Goal: Information Seeking & Learning: Check status

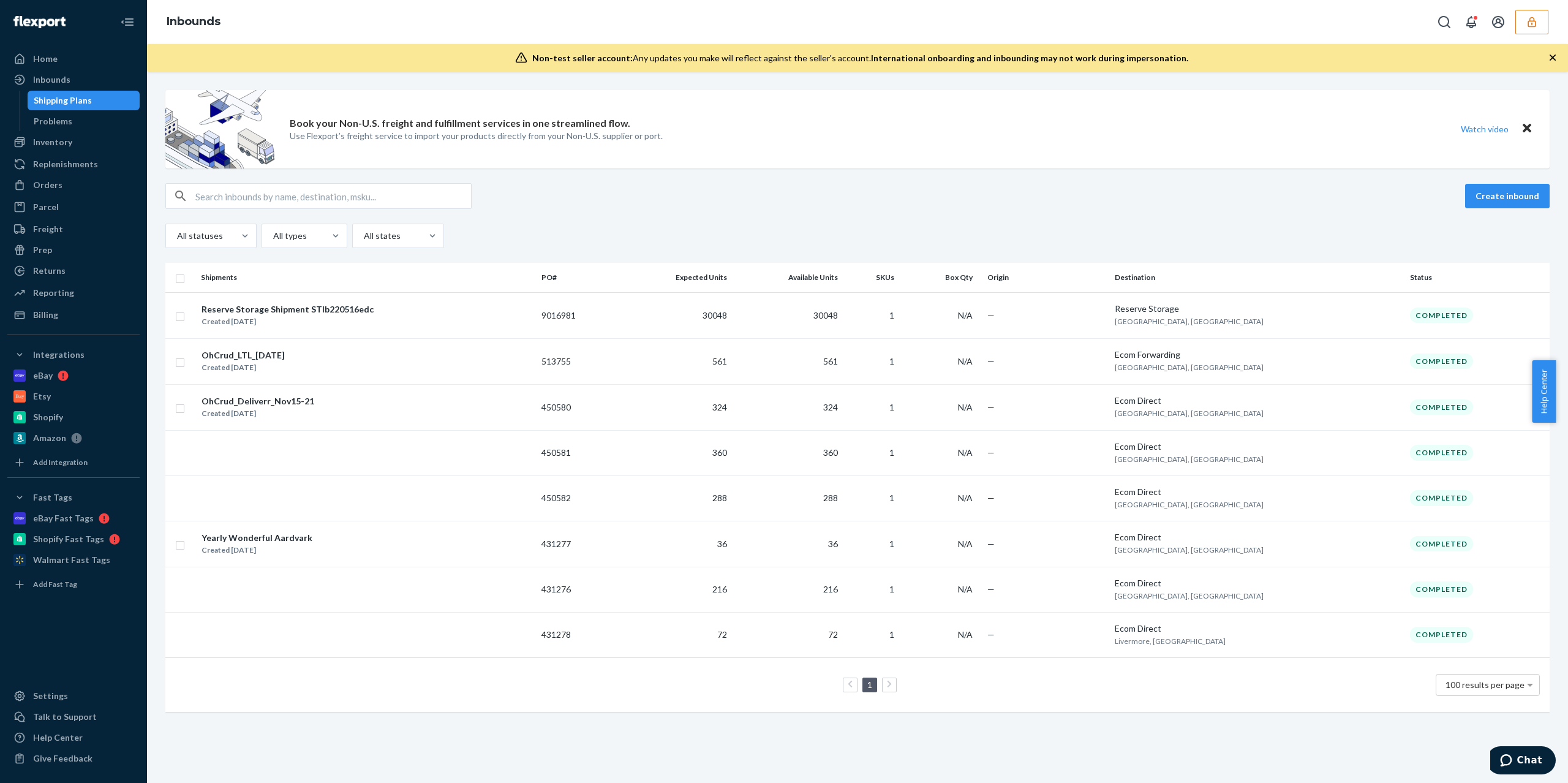
click at [1535, 18] on icon "button" at bounding box center [1532, 22] width 12 height 12
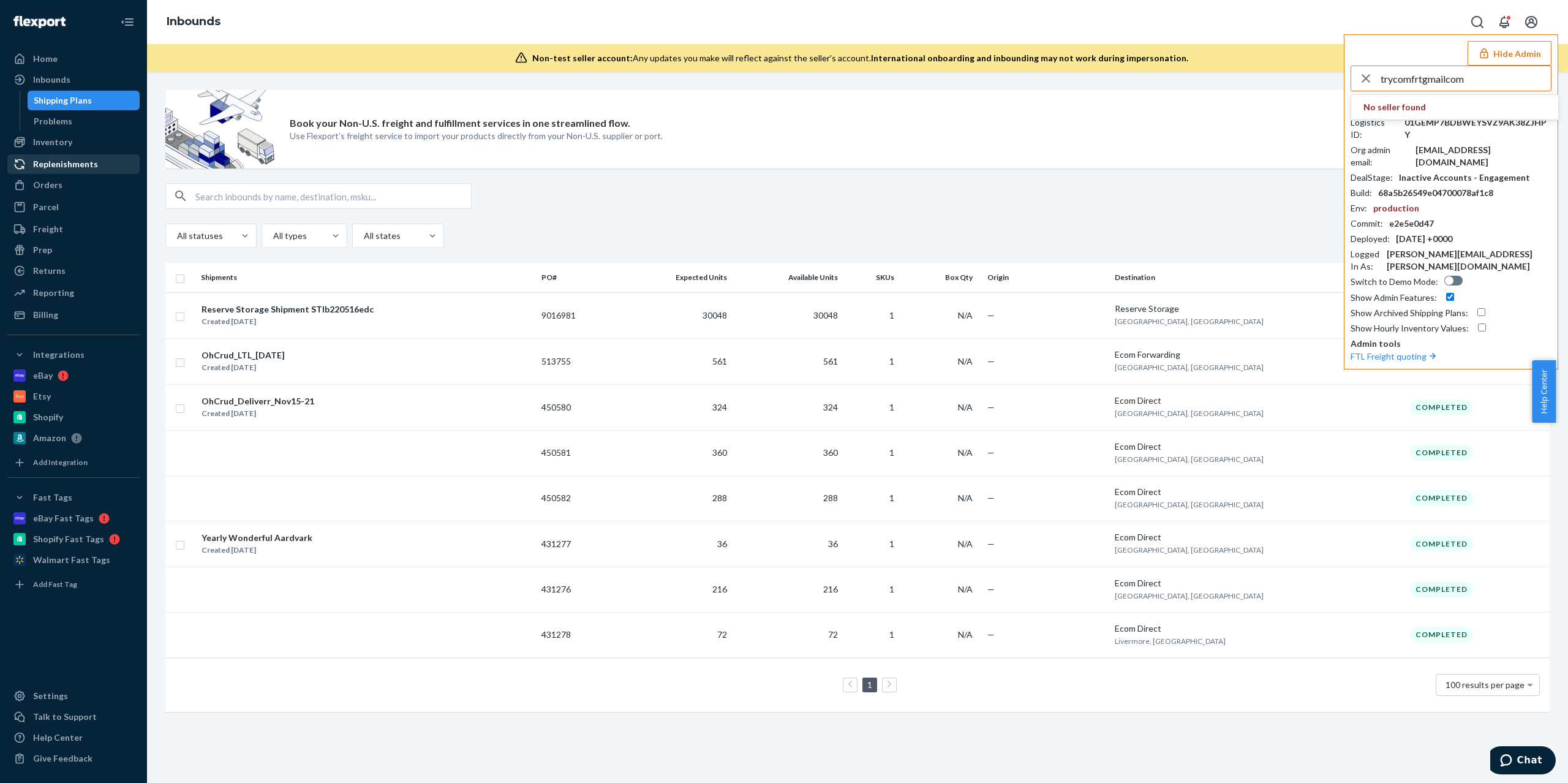
type input "trycomfrtgmailcom"
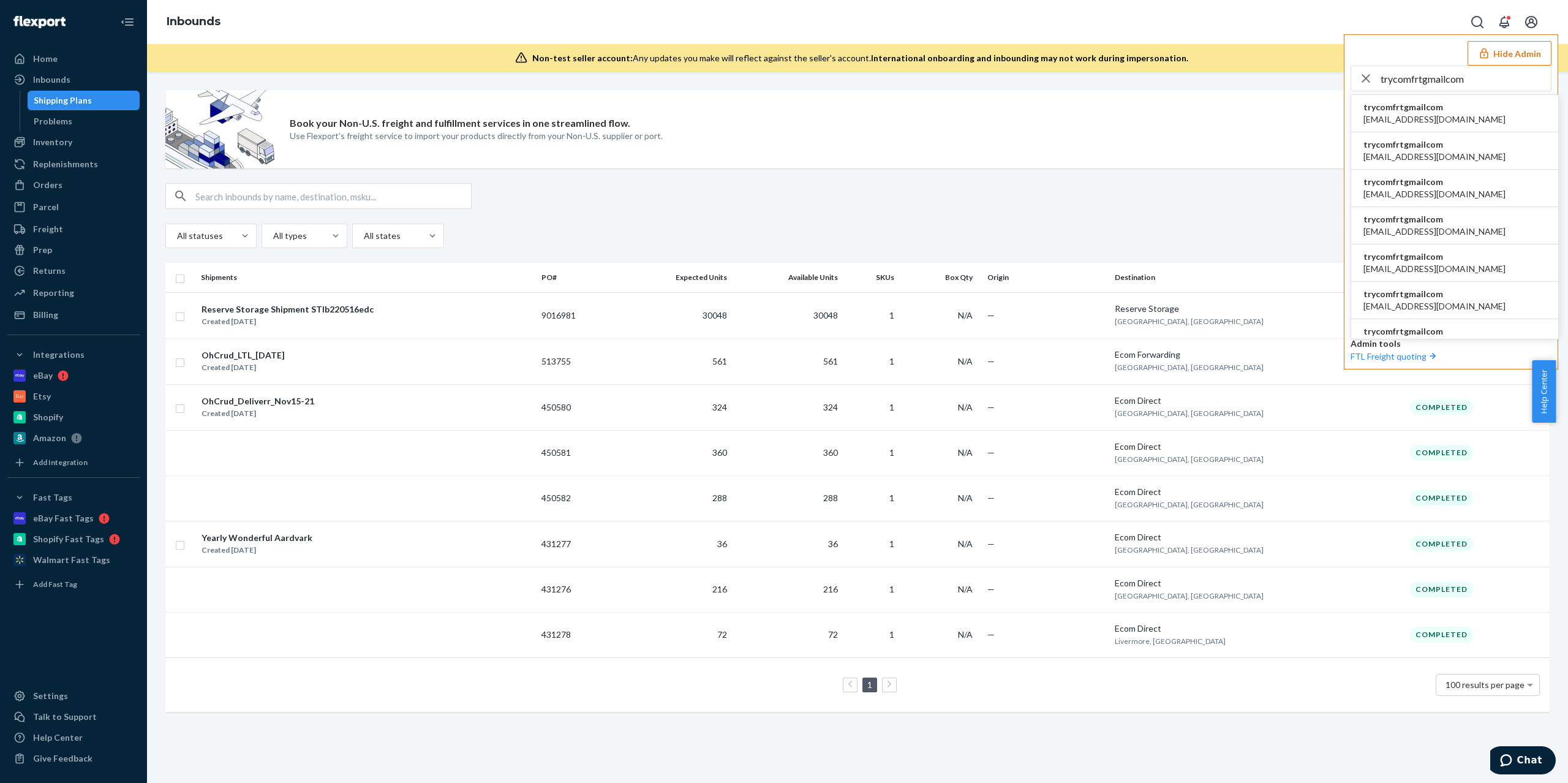
click at [1453, 188] on li "trycomfrtgmailcom ali@comfrt.com" at bounding box center [1454, 188] width 207 height 37
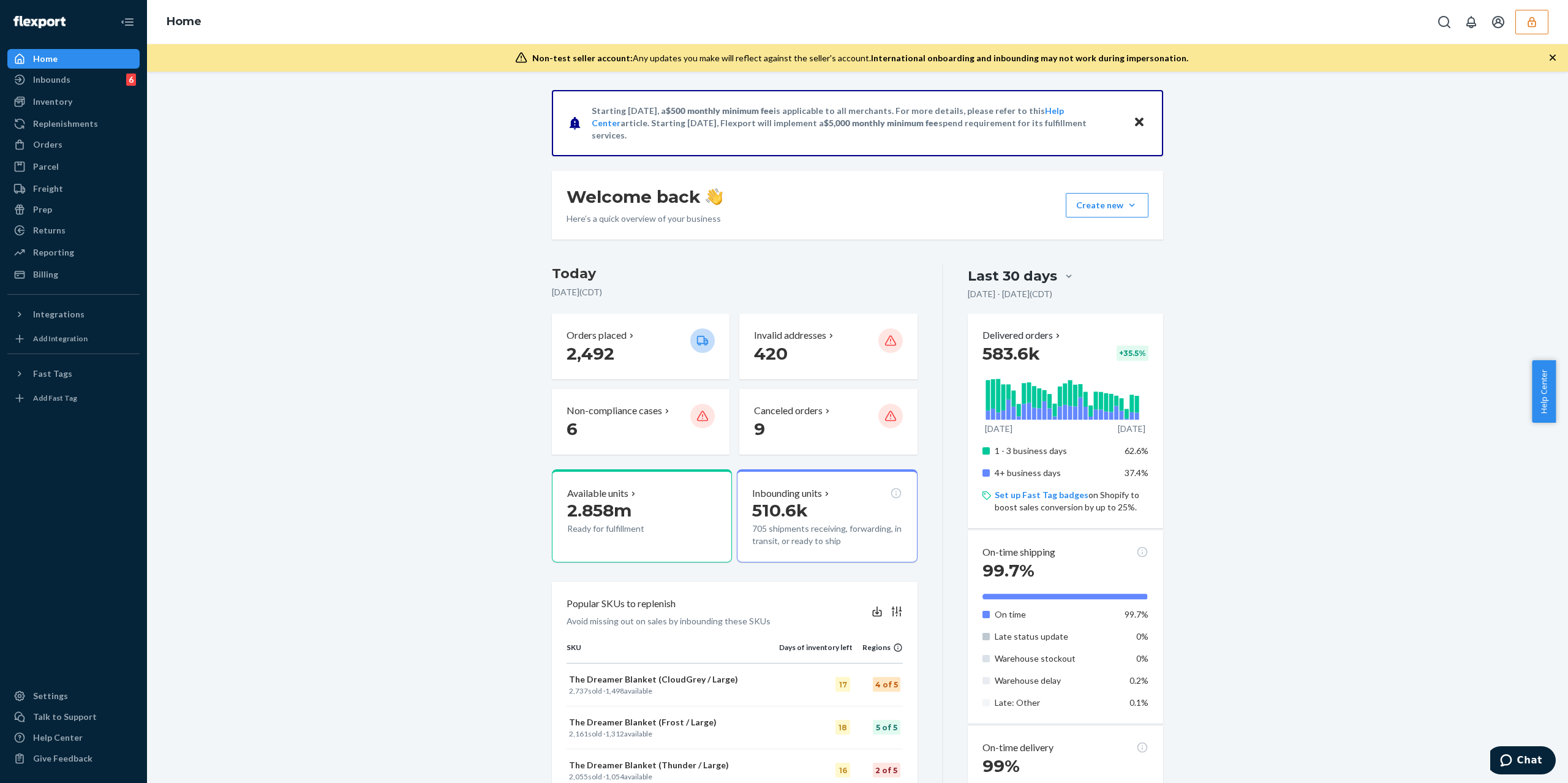
click at [1518, 18] on button "button" at bounding box center [1532, 22] width 33 height 24
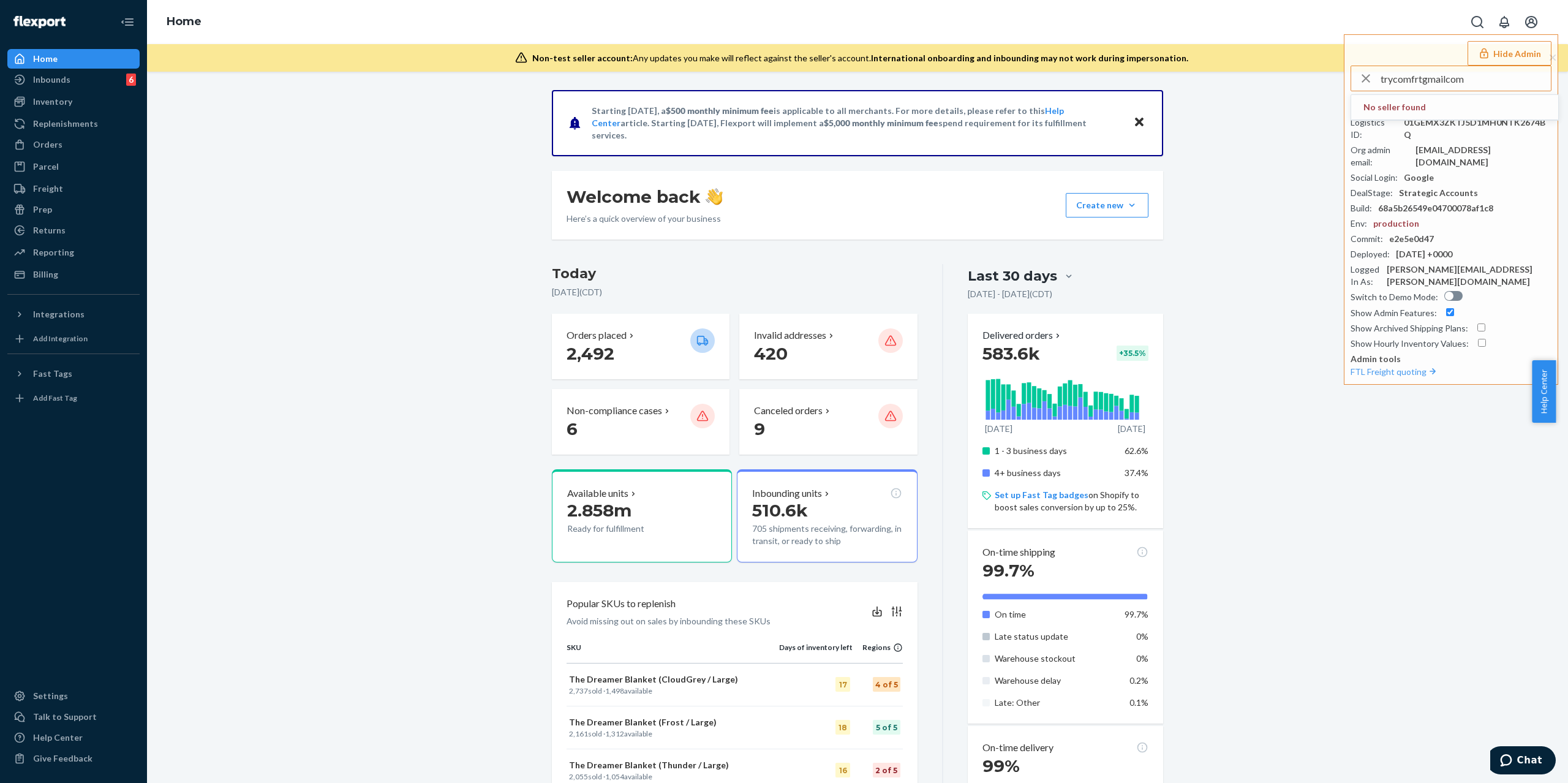
type input "trycomfrtgmailcom"
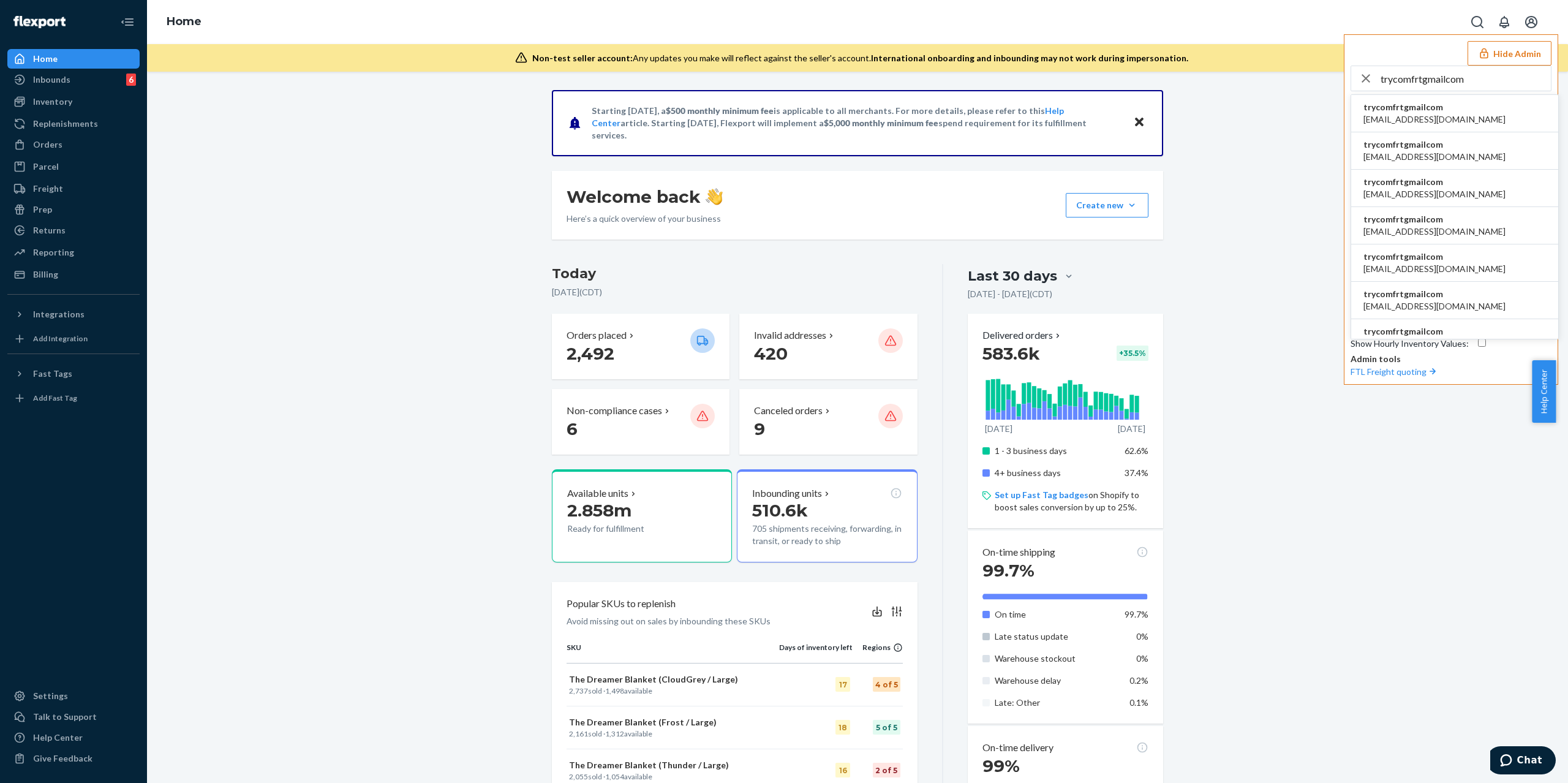
click at [1496, 214] on li "trycomfrtgmailcom alisbolesly96@gmail.com" at bounding box center [1454, 225] width 207 height 37
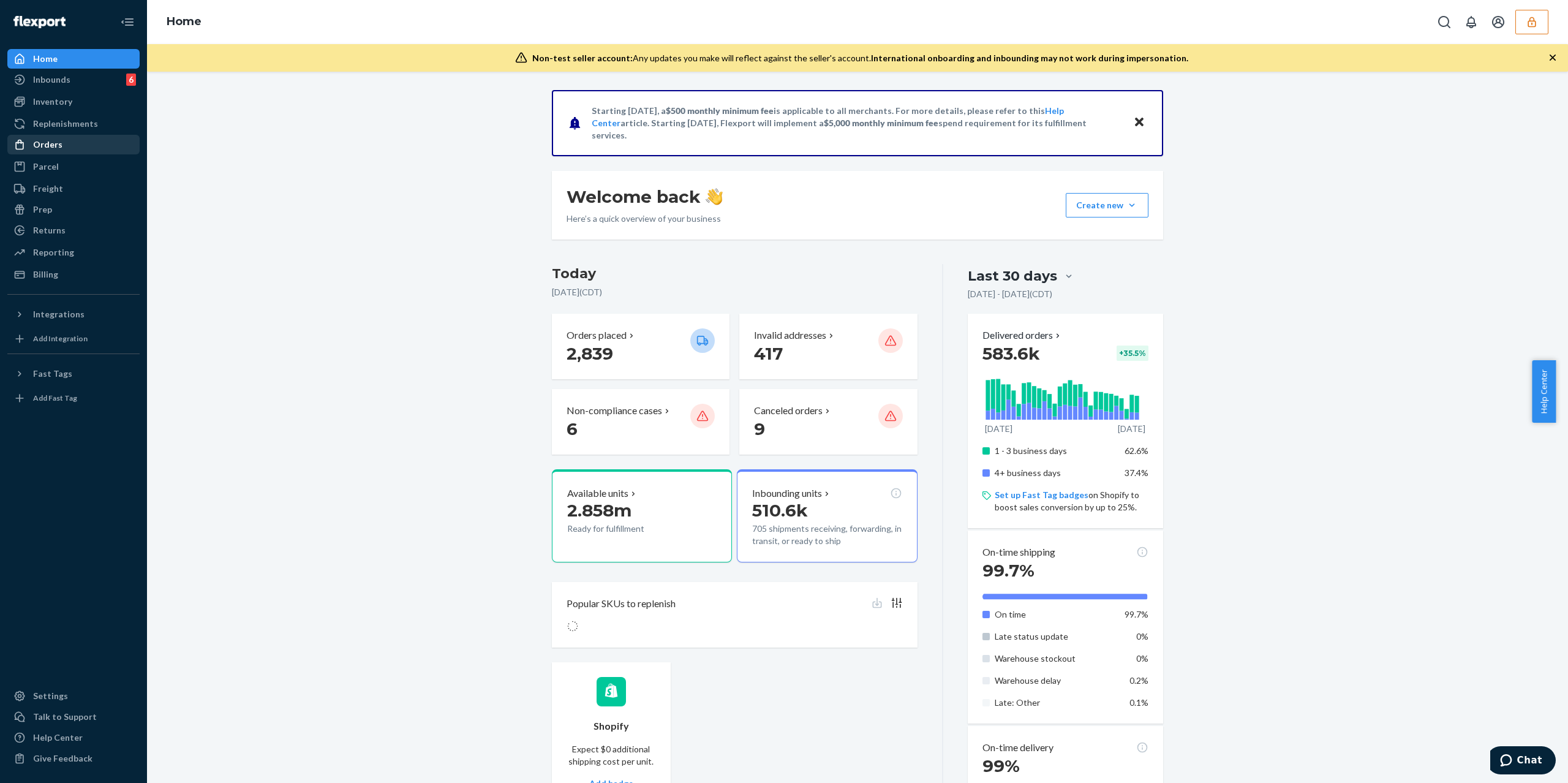
click at [61, 150] on div "Orders" at bounding box center [73, 145] width 130 height 17
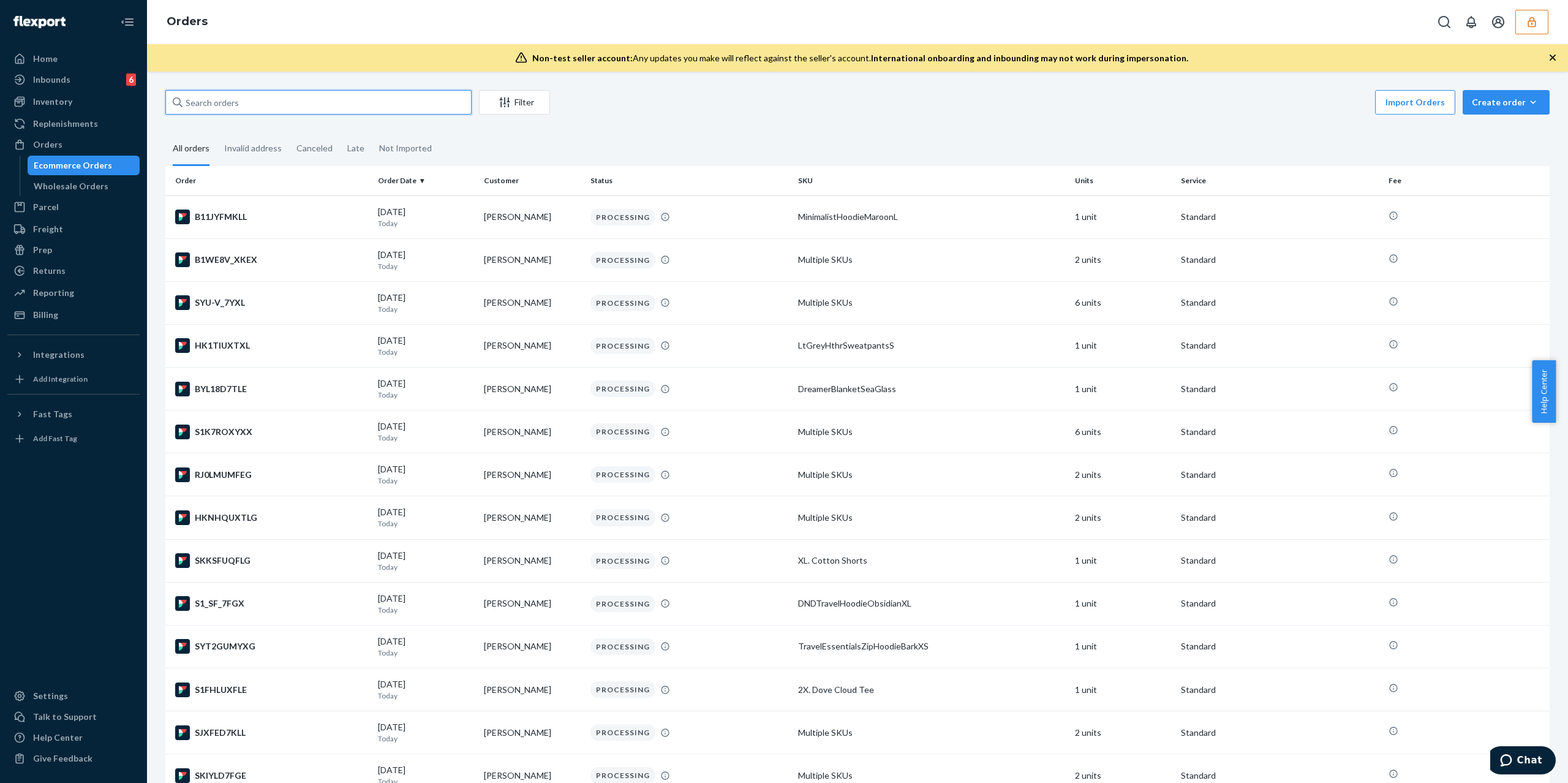
click at [343, 98] on input "text" at bounding box center [318, 102] width 306 height 24
paste input "order254239650"
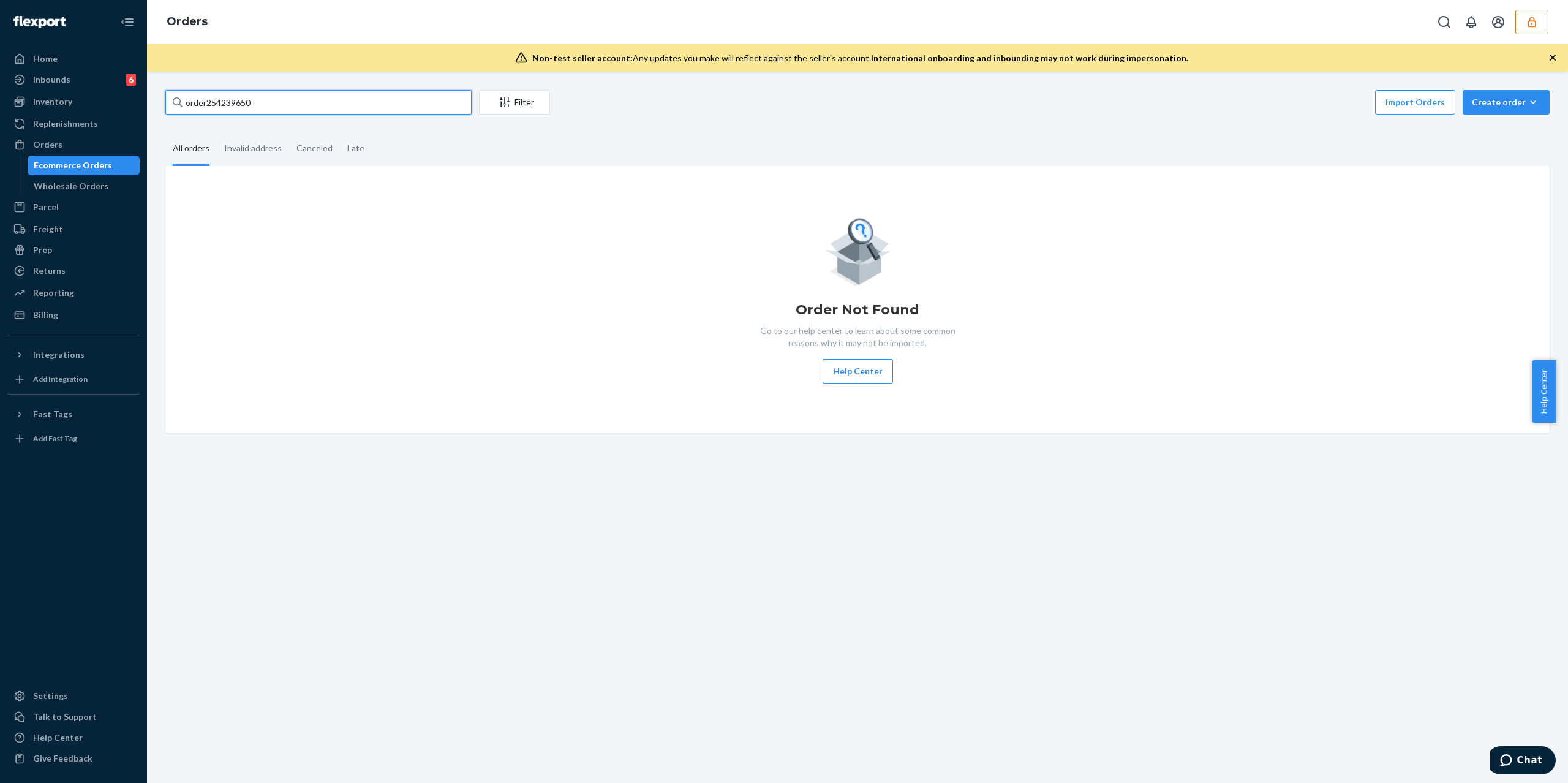
drag, startPoint x: 203, startPoint y: 102, endPoint x: -125, endPoint y: 133, distance: 329.5
click at [0, 133] on html "Home Inbounds 6 Shipping Plans Problems 6 Inventory Products Replenishments Ord…" at bounding box center [784, 392] width 1568 height 783
type input "254239650"
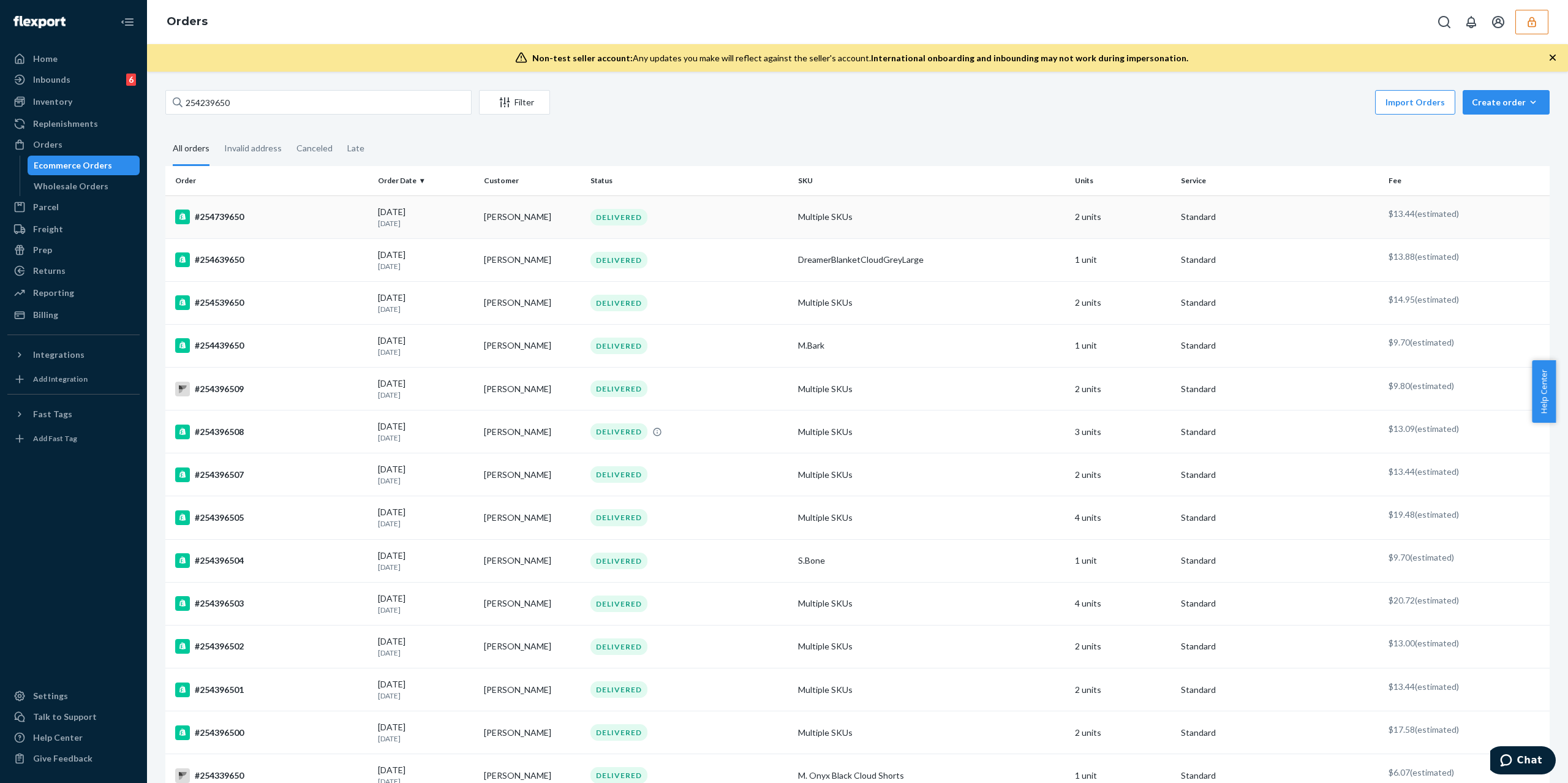
click at [332, 216] on div "#254739650" at bounding box center [272, 216] width 193 height 15
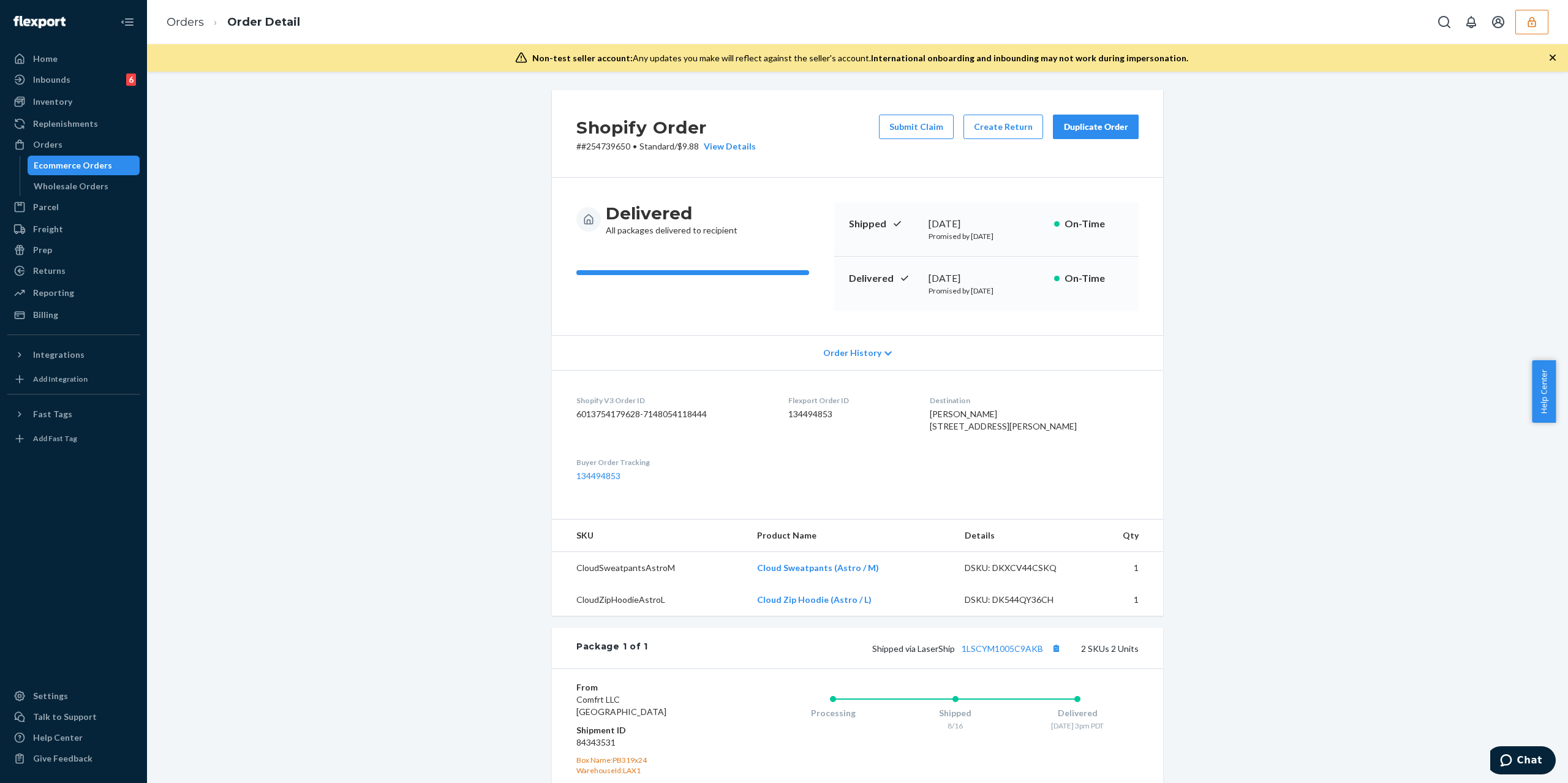
click at [435, 453] on div "Shopify Order # #254739650 • Standard / $9.88 View Details Submit Claim Create …" at bounding box center [858, 518] width 1403 height 855
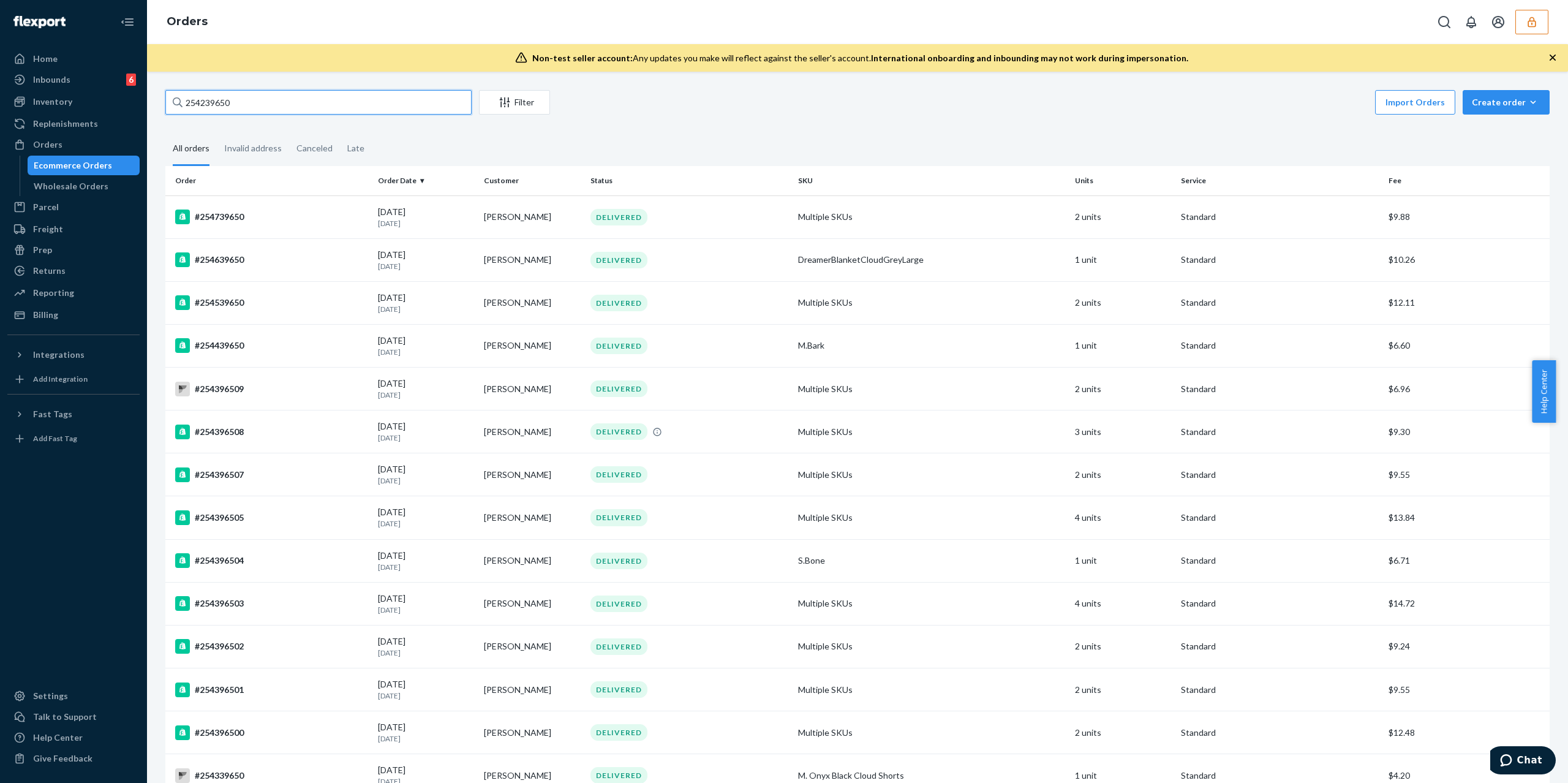
click at [221, 104] on input "254239650" at bounding box center [318, 102] width 306 height 24
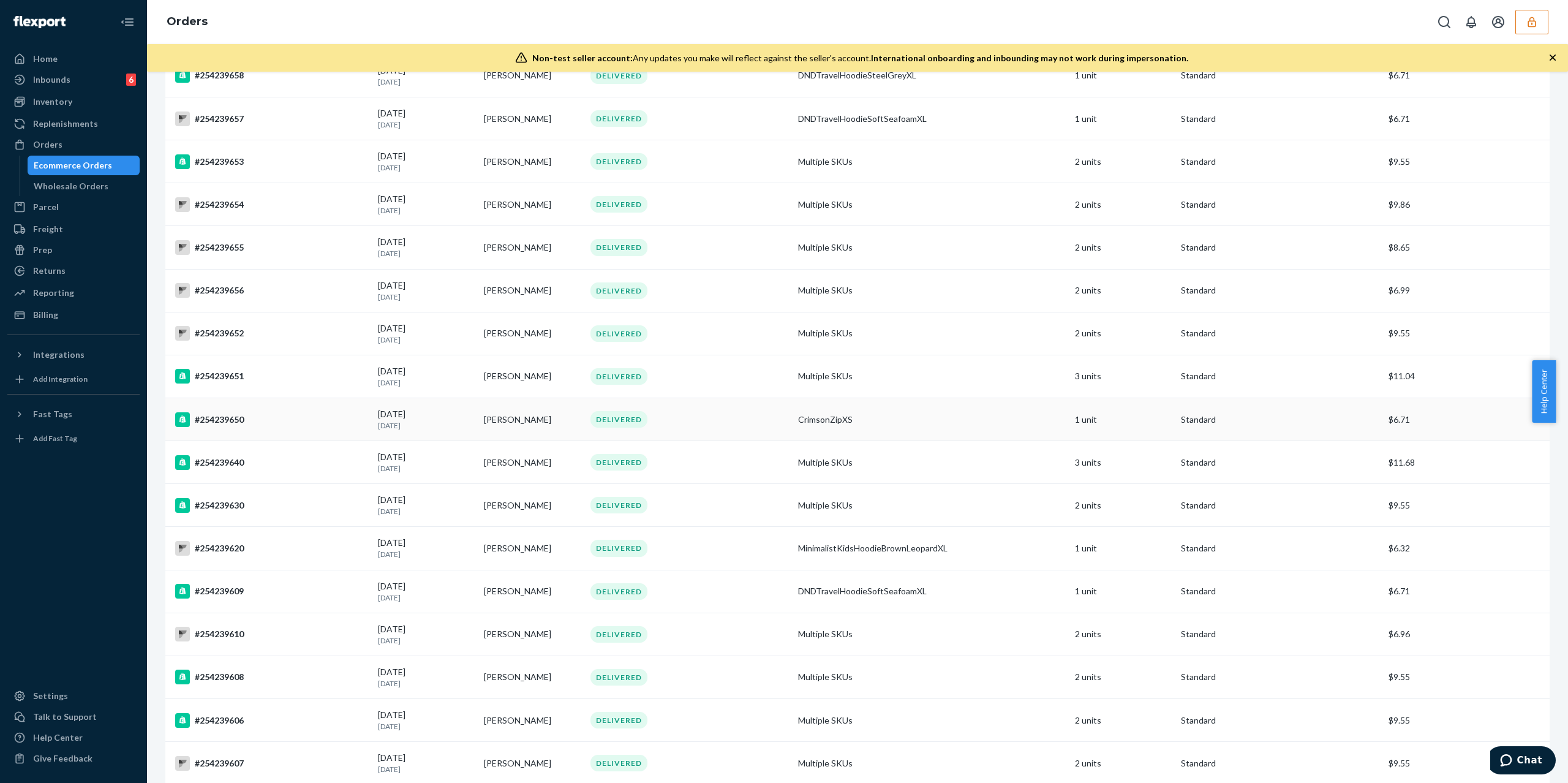
click at [244, 427] on div "#254239650" at bounding box center [272, 419] width 193 height 15
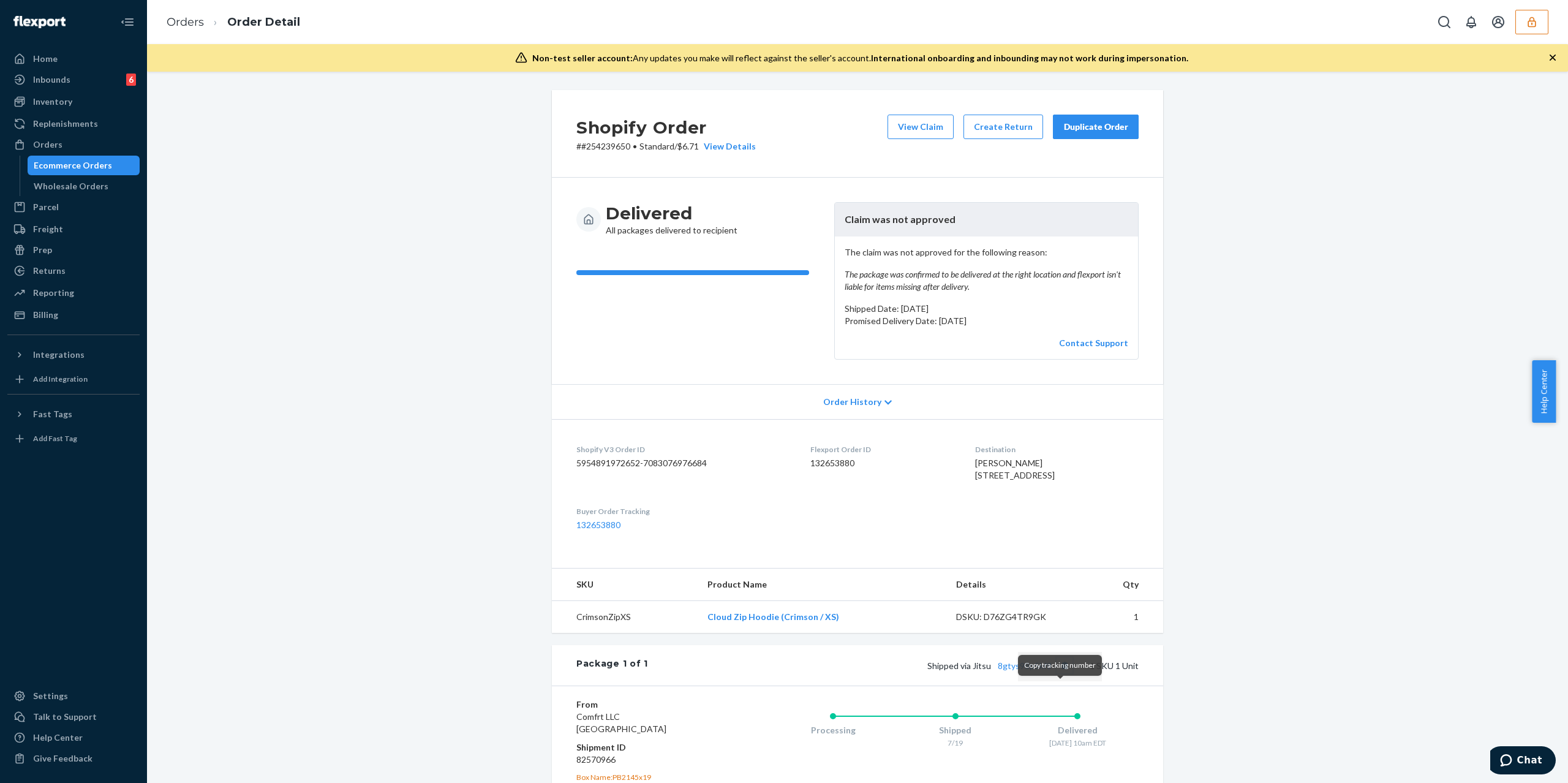
click at [1059, 673] on button "Copy tracking number" at bounding box center [1065, 665] width 16 height 16
click at [1062, 673] on button "Copy tracking number" at bounding box center [1065, 665] width 16 height 16
drag, startPoint x: 1013, startPoint y: 489, endPoint x: 944, endPoint y: 478, distance: 69.9
click at [944, 478] on dl "Shopify V3 Order ID 5954891972652-7083076976684 Flexport Order ID 132653880 Des…" at bounding box center [857, 487] width 611 height 137
click at [1252, 407] on div "Shopify Order # #254239650 • Standard / $6.71 View Details View Claim Create Re…" at bounding box center [858, 510] width 1403 height 841
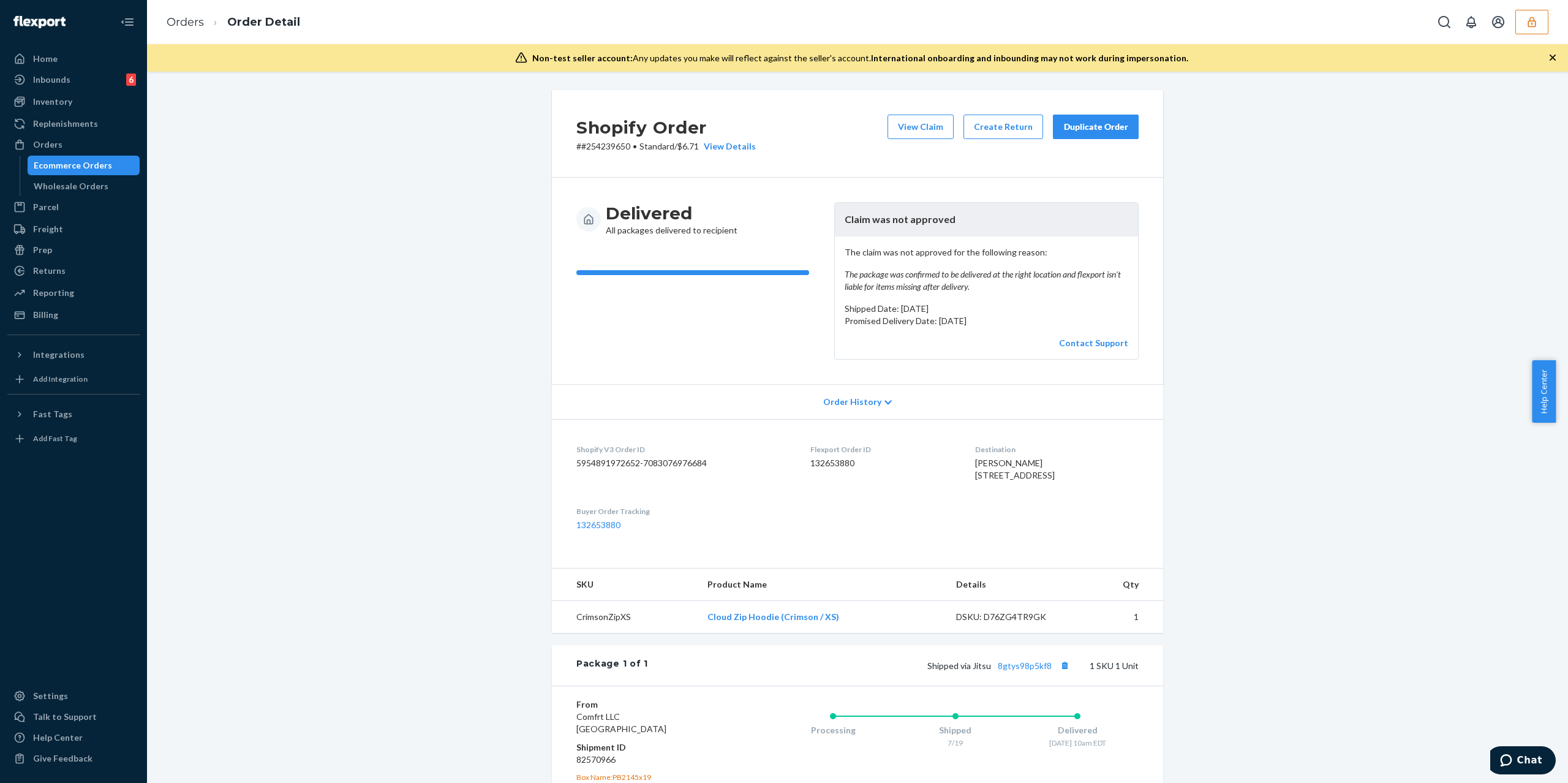
click at [1522, 21] on button "button" at bounding box center [1532, 22] width 33 height 24
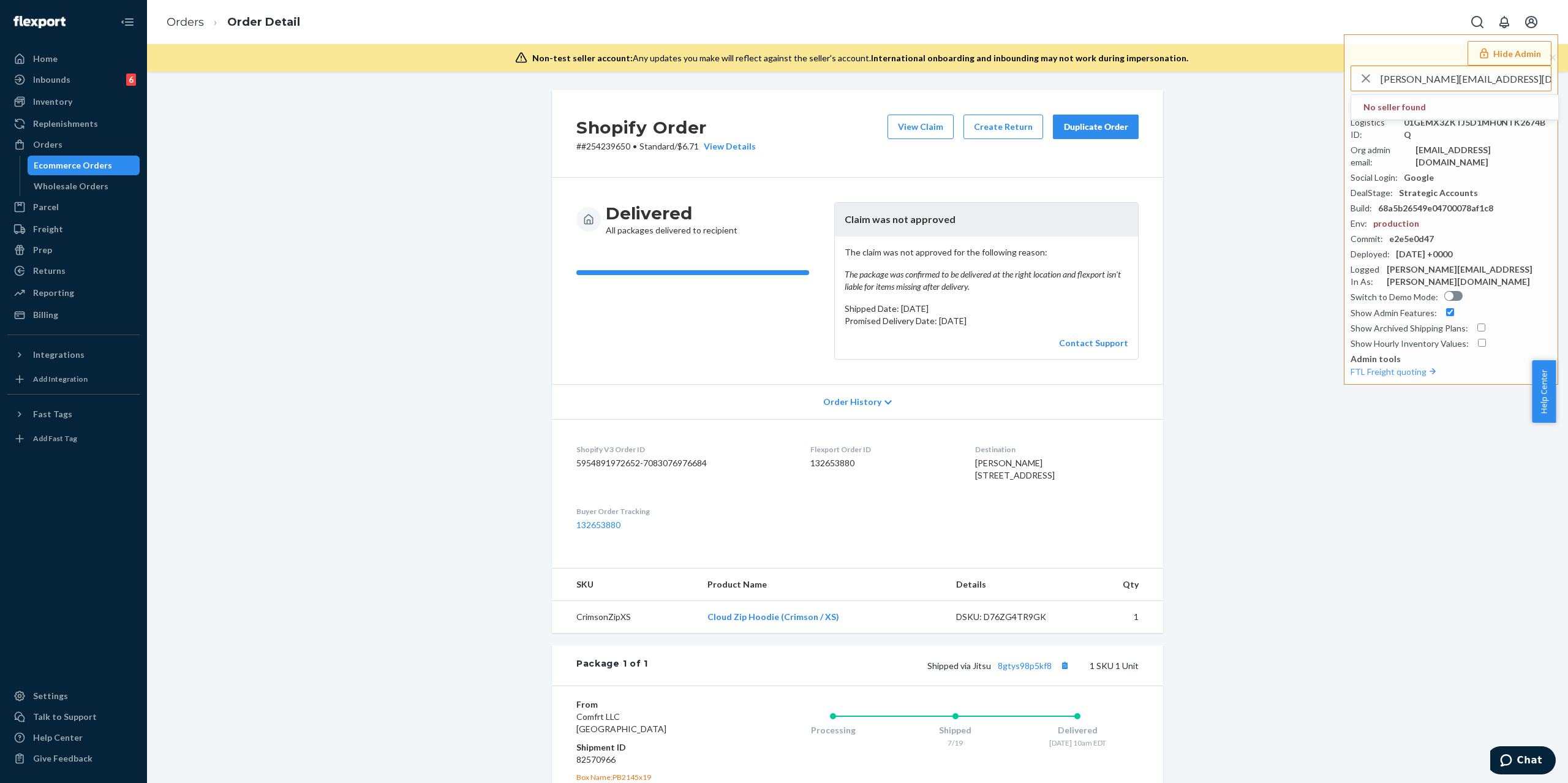
type input "anna@modkat.com"
click at [1466, 103] on li "brettmodkatcom anna@modkat.com" at bounding box center [1454, 120] width 207 height 50
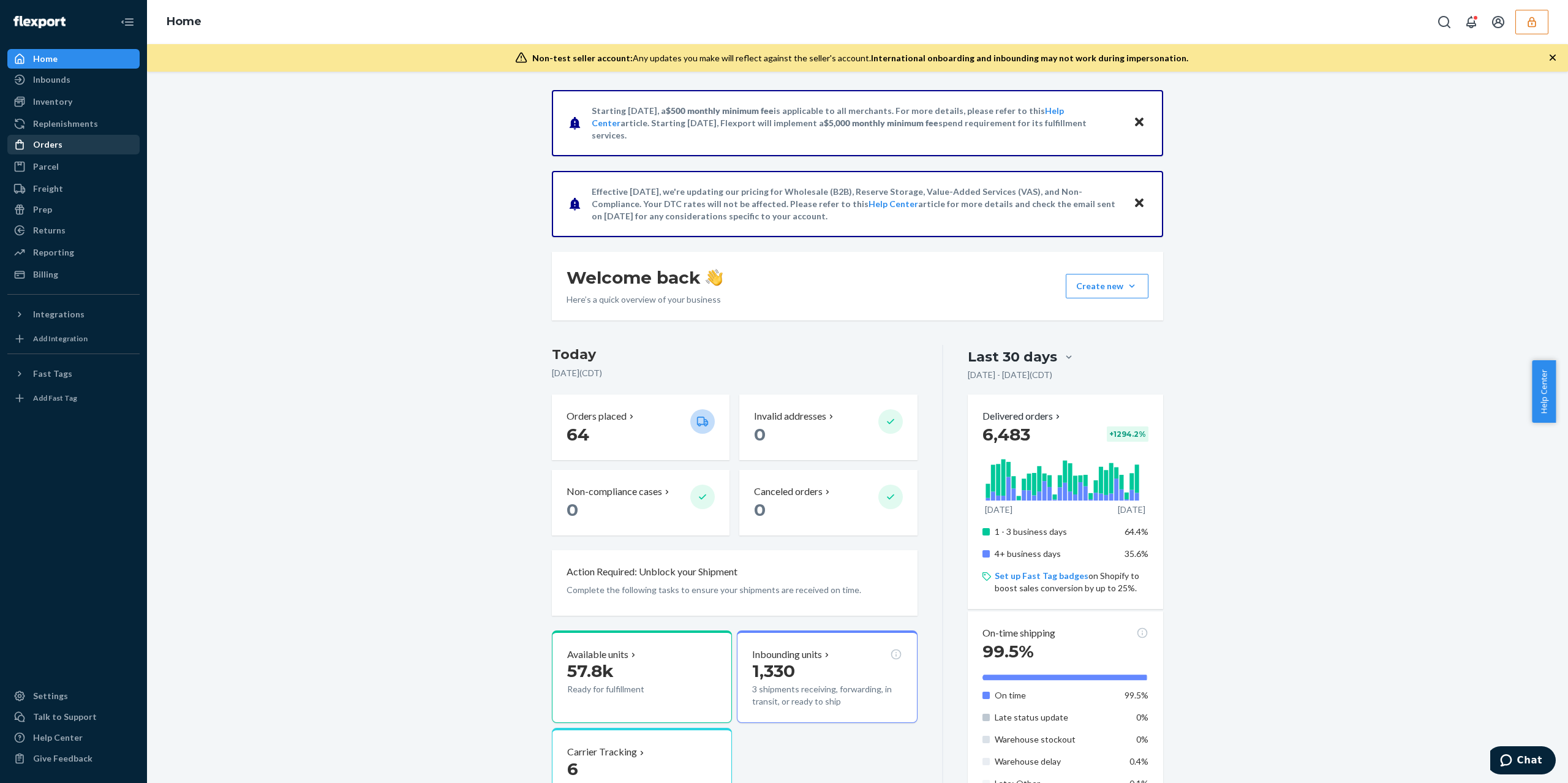
click at [98, 144] on div "Orders" at bounding box center [73, 145] width 130 height 17
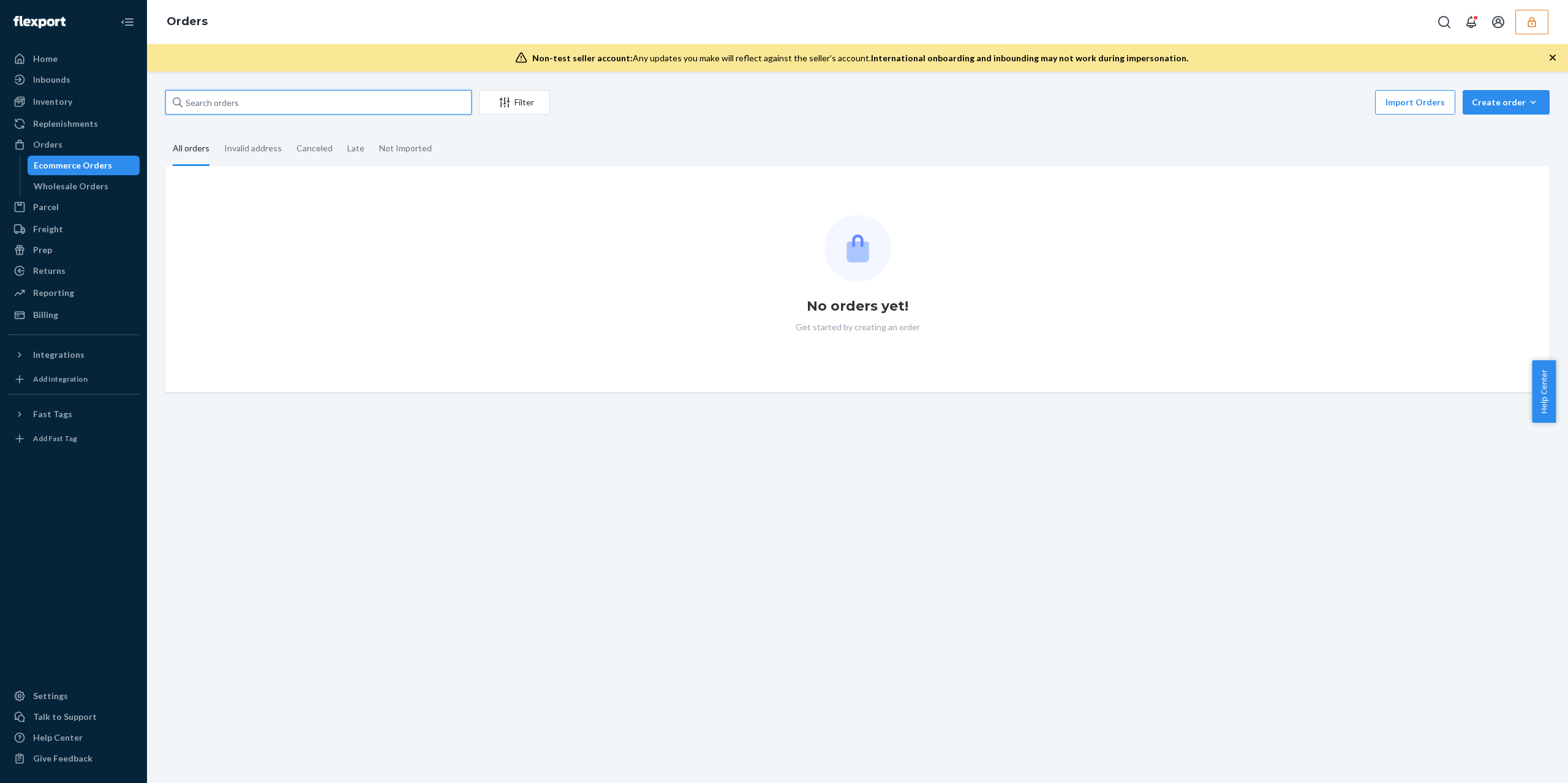
click at [250, 101] on input "text" at bounding box center [318, 102] width 306 height 24
paste input "BKH8UITOGL"
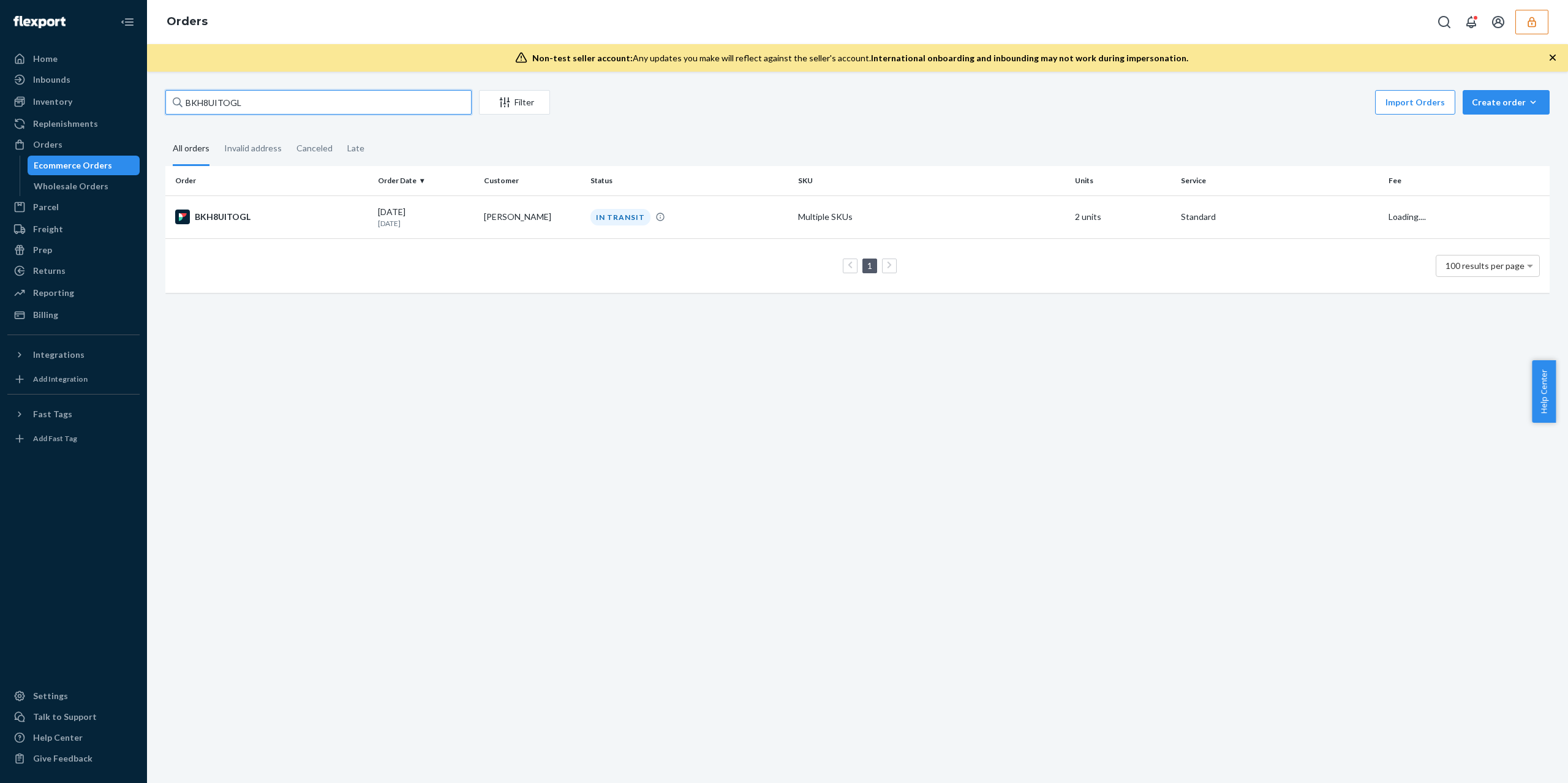
type input "BKH8UITOGL"
click at [315, 213] on div "BKH8UITOGL" at bounding box center [272, 216] width 193 height 15
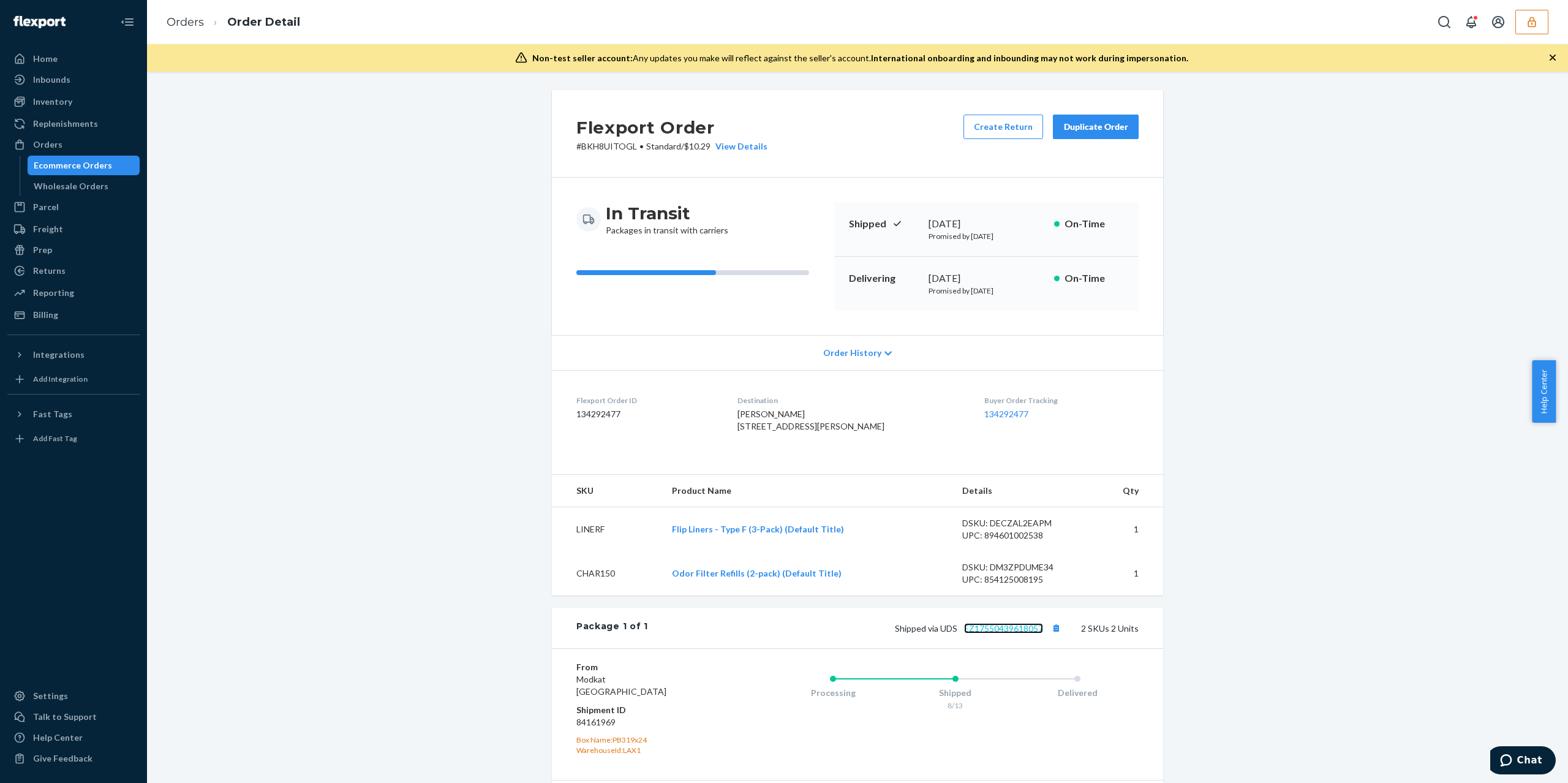
click at [1030, 633] on link "EZ17550439618057" at bounding box center [1003, 628] width 79 height 10
click at [586, 410] on dd "134292477" at bounding box center [647, 414] width 141 height 12
copy dd "134292477"
click at [662, 437] on div "Flexport Order ID 134292477" at bounding box center [647, 416] width 141 height 42
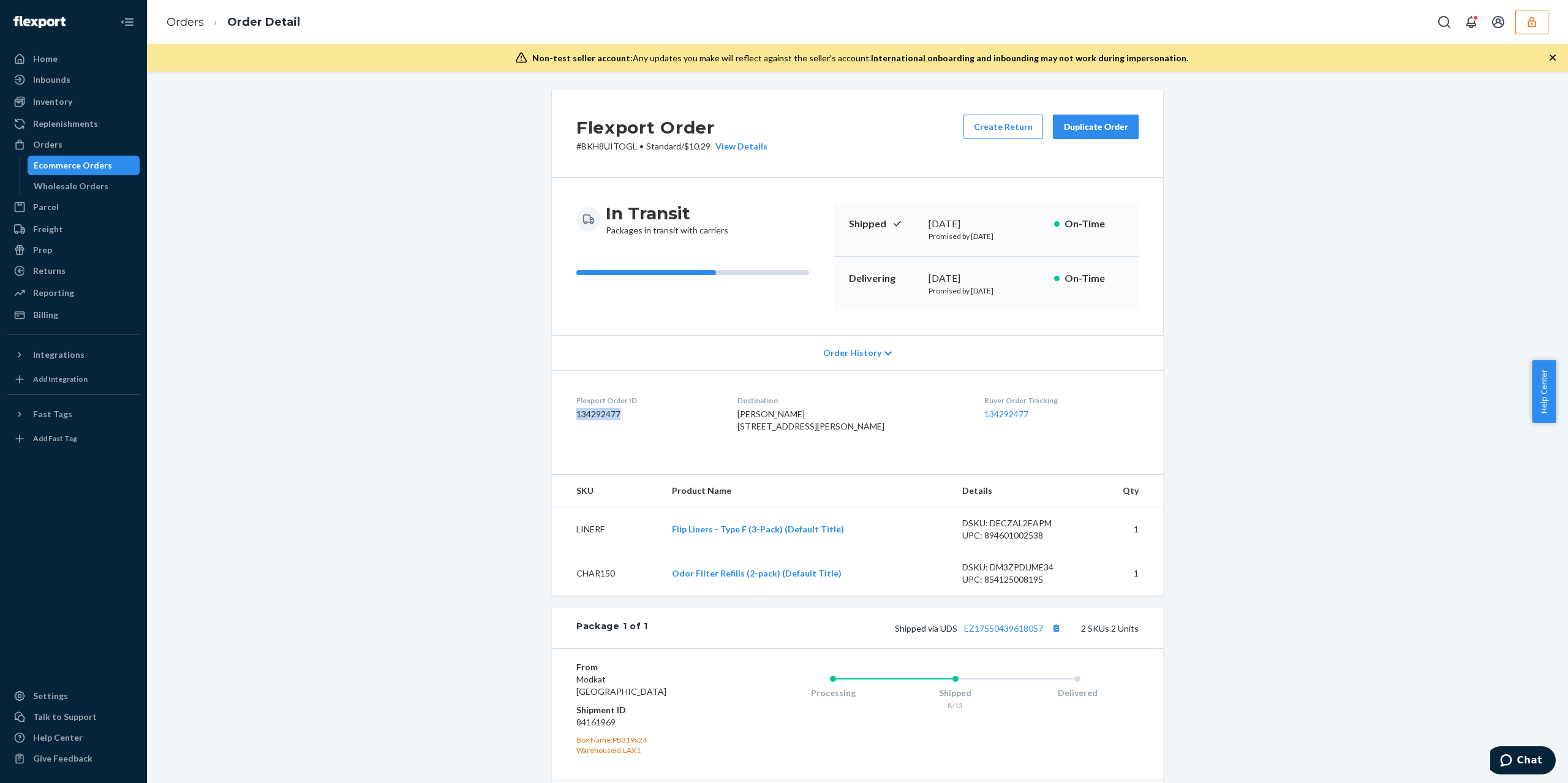
click at [653, 437] on div "Flexport Order ID 134292477" at bounding box center [647, 416] width 141 height 42
click at [598, 408] on dd "134292477" at bounding box center [647, 414] width 141 height 12
copy dd "134292477"
drag, startPoint x: 777, startPoint y: 464, endPoint x: 752, endPoint y: 407, distance: 62.2
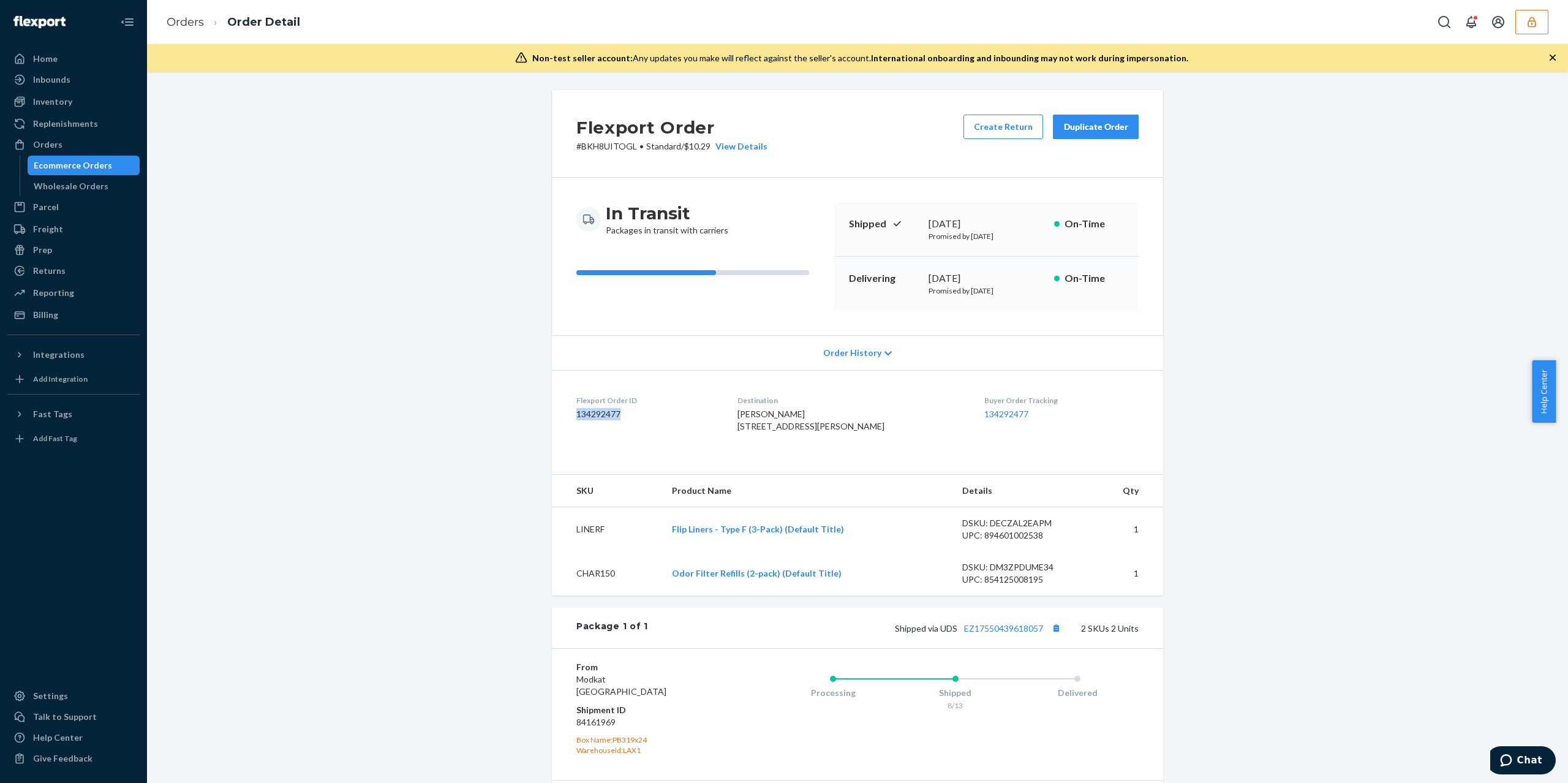
click at [752, 407] on div "Destination Joseph Busky 2145 W FLETCHER ST APT 1R CHICAGO, IL 60618 US" at bounding box center [851, 416] width 228 height 42
copy span "Joseph Busky 2145 W FLETCHER ST APT 1R CHICAGO, IL 60618 US"
drag, startPoint x: 628, startPoint y: 331, endPoint x: 645, endPoint y: 348, distance: 24.0
click at [628, 331] on div "In Transit Packages in transit with carriers Shipped August 13, 2025 Promised b…" at bounding box center [857, 256] width 611 height 157
drag, startPoint x: 819, startPoint y: 415, endPoint x: 752, endPoint y: 415, distance: 67.0
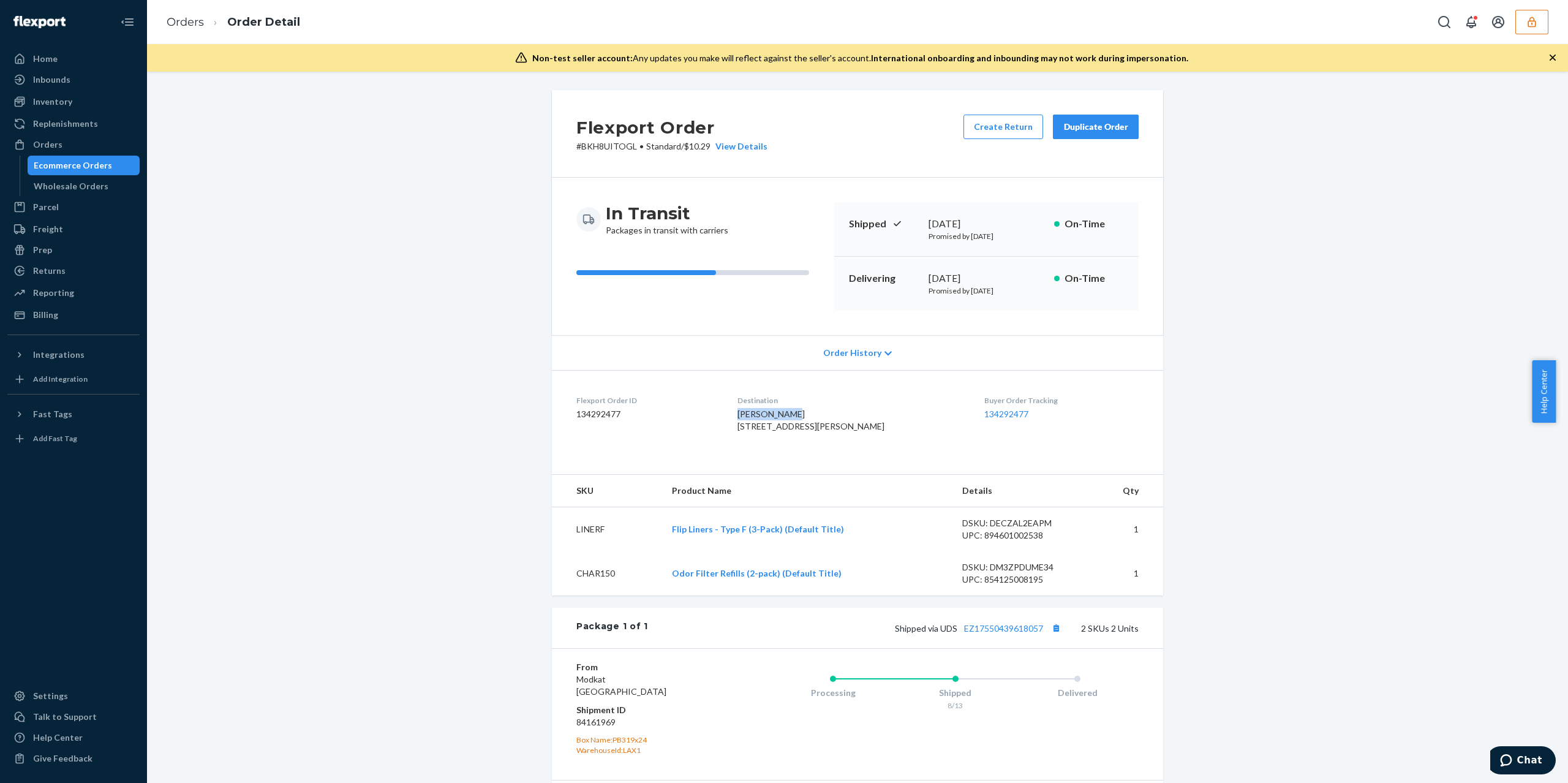
click at [752, 415] on div "Joseph Busky 2145 W FLETCHER ST APT 1R CHICAGO, IL 60618 US" at bounding box center [851, 420] width 228 height 24
copy span "Joseph Busky"
click at [105, 157] on div "Ecommerce Orders" at bounding box center [83, 165] width 110 height 17
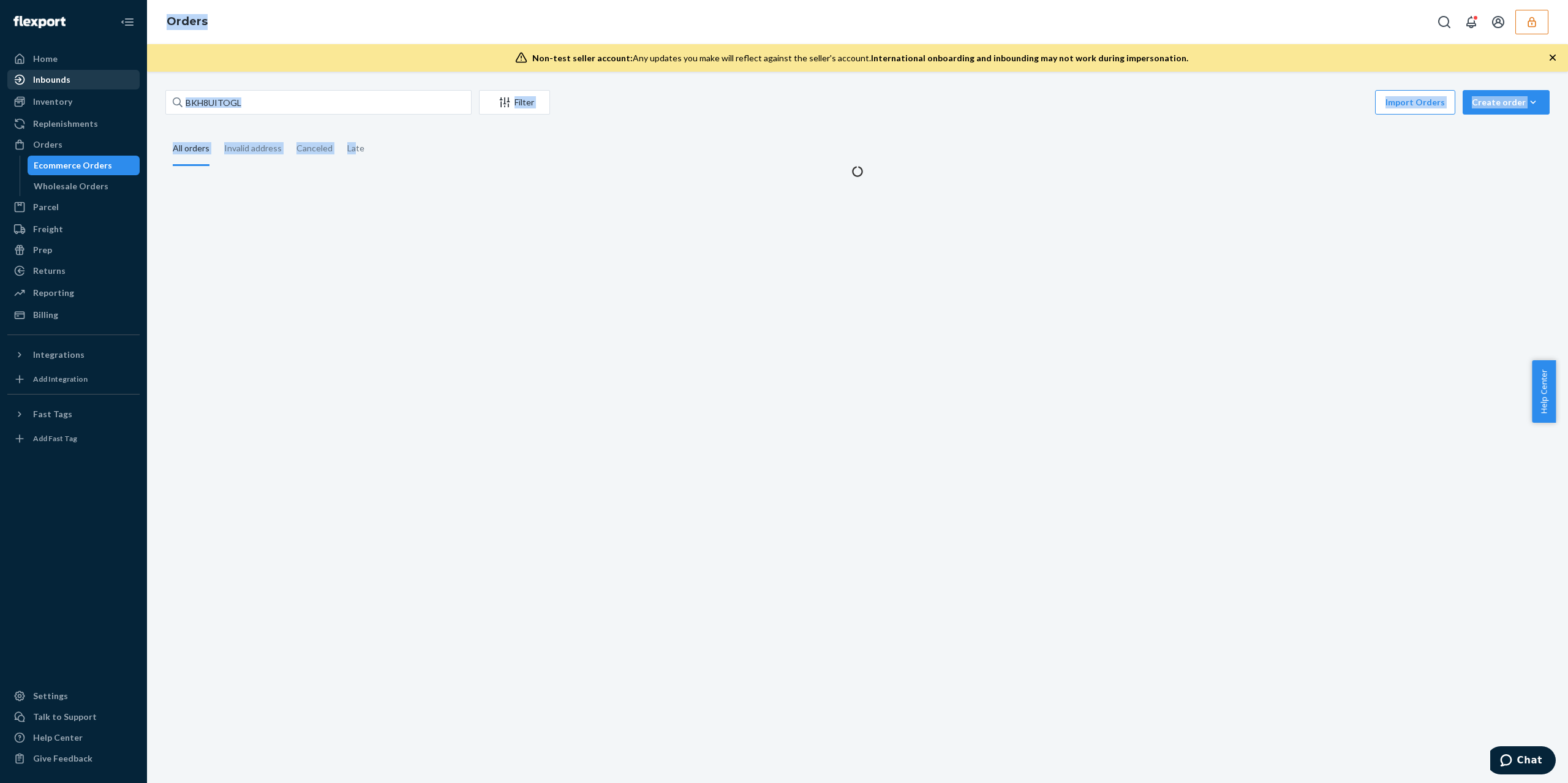
drag, startPoint x: 352, startPoint y: 120, endPoint x: 65, endPoint y: 84, distance: 289.2
click at [65, 84] on div "Home Inbounds Shipping Plans Problems Inventory Products Branded Packaging Repl…" at bounding box center [784, 392] width 1568 height 783
click at [269, 93] on input "BKH8UITOGL" at bounding box center [318, 102] width 306 height 24
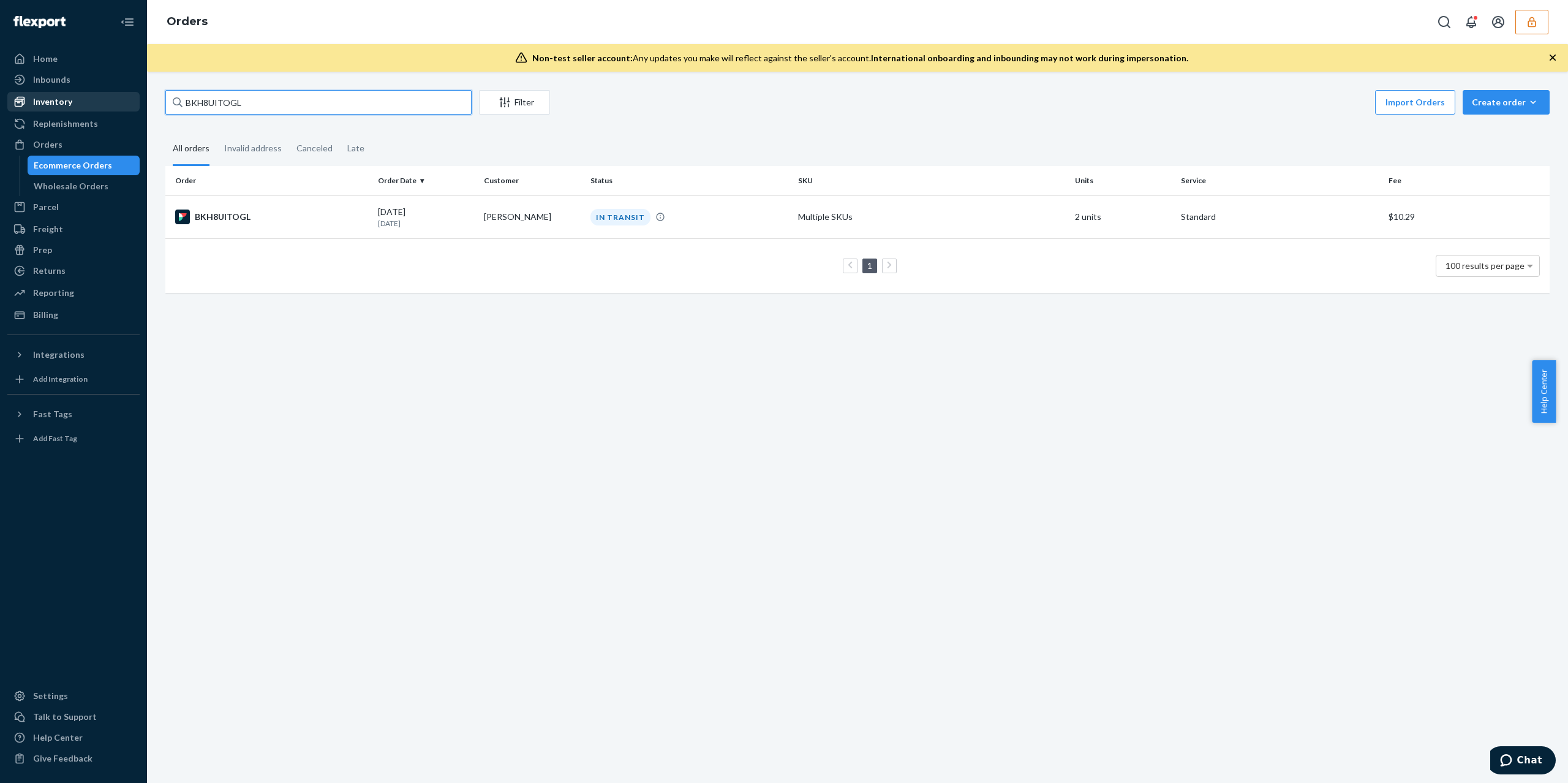
drag, startPoint x: 269, startPoint y: 99, endPoint x: 286, endPoint y: 197, distance: 99.5
click at [8, 101] on div "Home Inbounds Shipping Plans Problems Inventory Products Branded Packaging Repl…" at bounding box center [784, 392] width 1568 height 783
paste input "Joseph Busky"
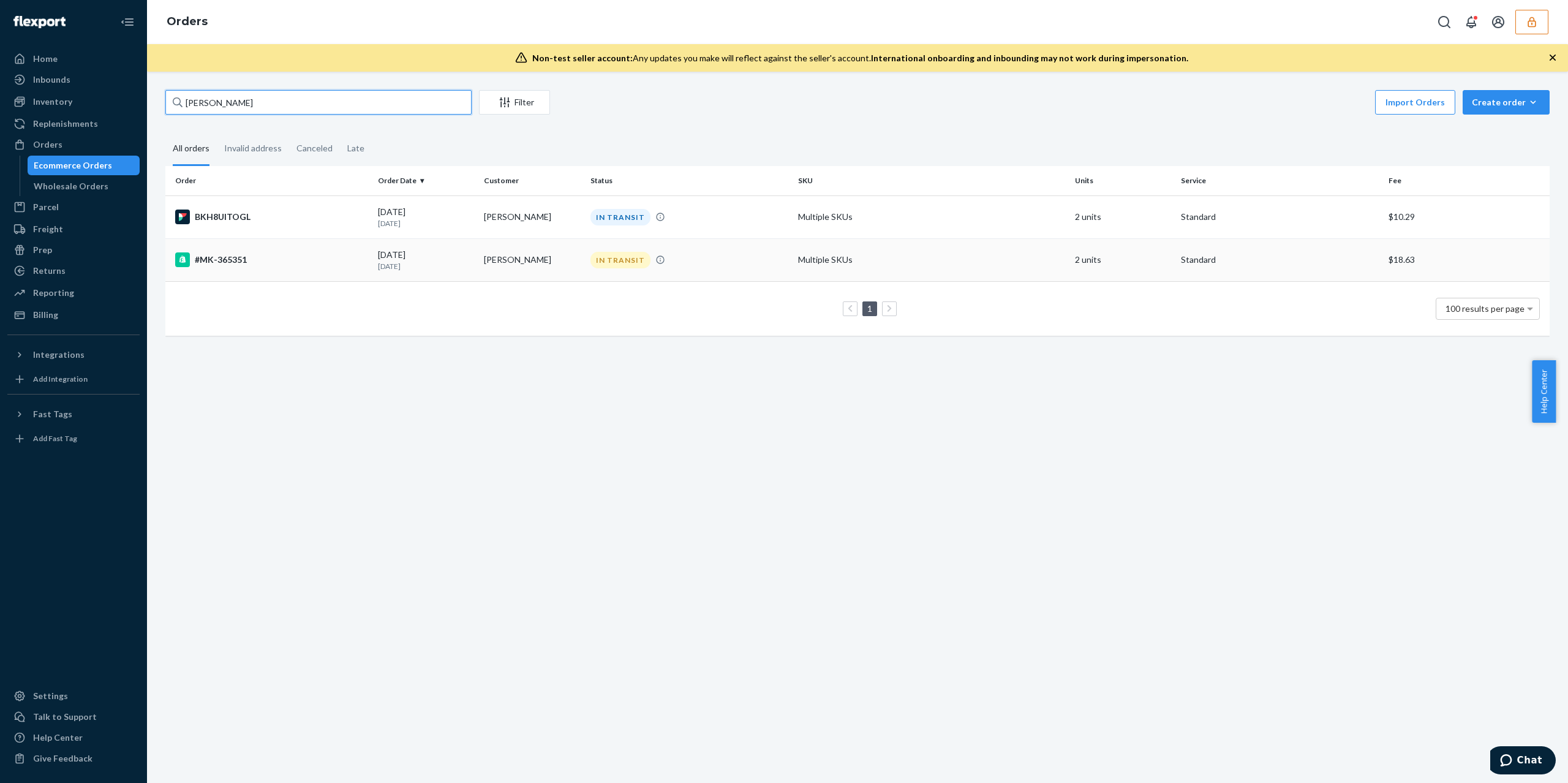
type input "Joseph Busky"
click at [339, 258] on div "#MK-365351" at bounding box center [272, 259] width 193 height 15
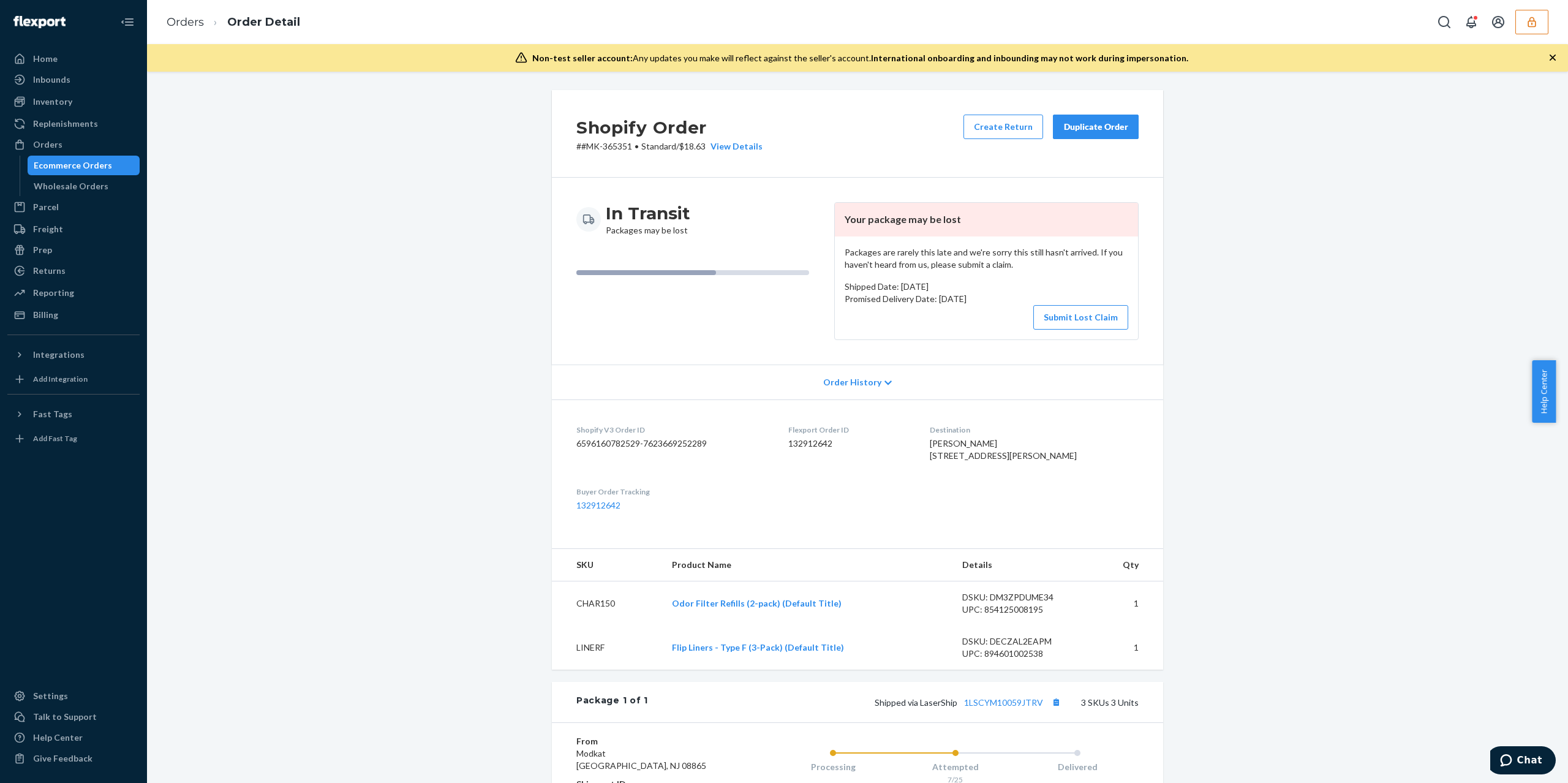
click at [826, 443] on dd "132912642" at bounding box center [849, 443] width 122 height 12
copy dd "132912642"
click at [1001, 707] on link "1LSCYM10059JTRV" at bounding box center [1003, 702] width 79 height 10
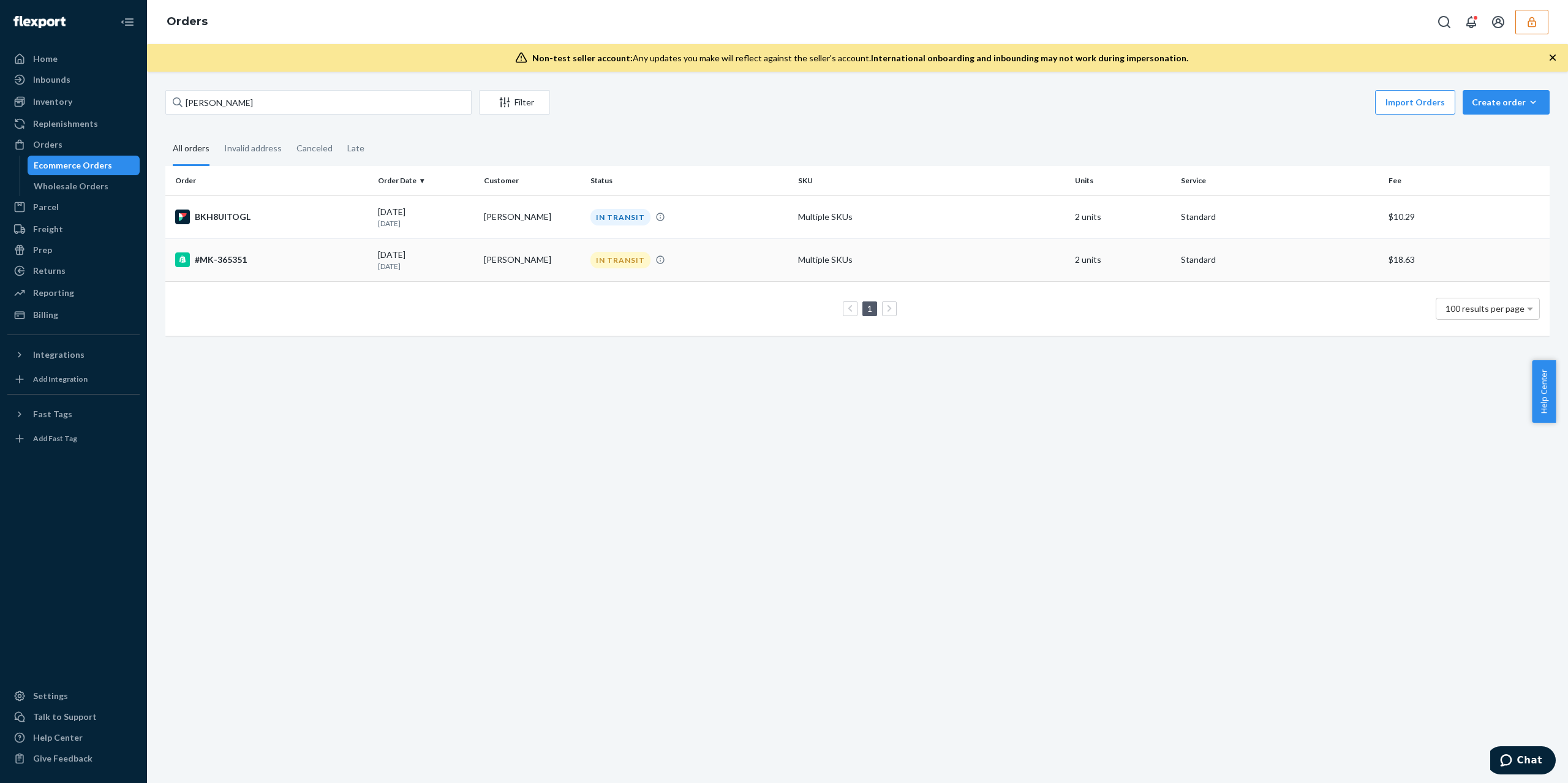
click at [256, 263] on div "#MK-365351" at bounding box center [272, 259] width 193 height 15
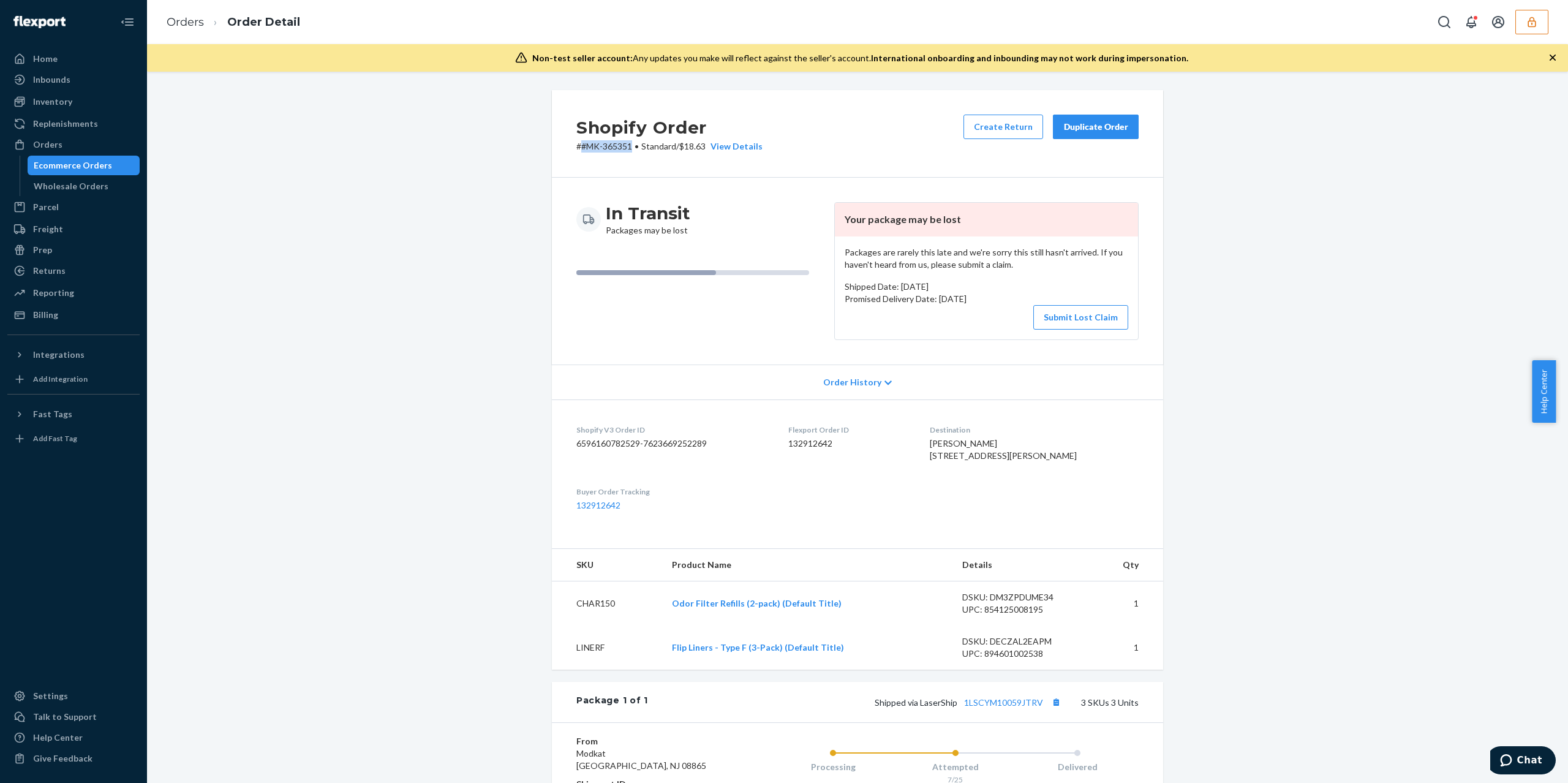
drag, startPoint x: 626, startPoint y: 150, endPoint x: 577, endPoint y: 147, distance: 49.1
click at [577, 147] on p "# #MK-365351 • Standard / $18.63 View Details" at bounding box center [670, 146] width 186 height 12
copy p "#MK-365351"
drag, startPoint x: 1015, startPoint y: 473, endPoint x: 966, endPoint y: 454, distance: 52.6
click at [966, 454] on div "Joseph Busky 2145 W FLETCHER ST CHICAGO, IL 60618 US" at bounding box center [1034, 449] width 209 height 24
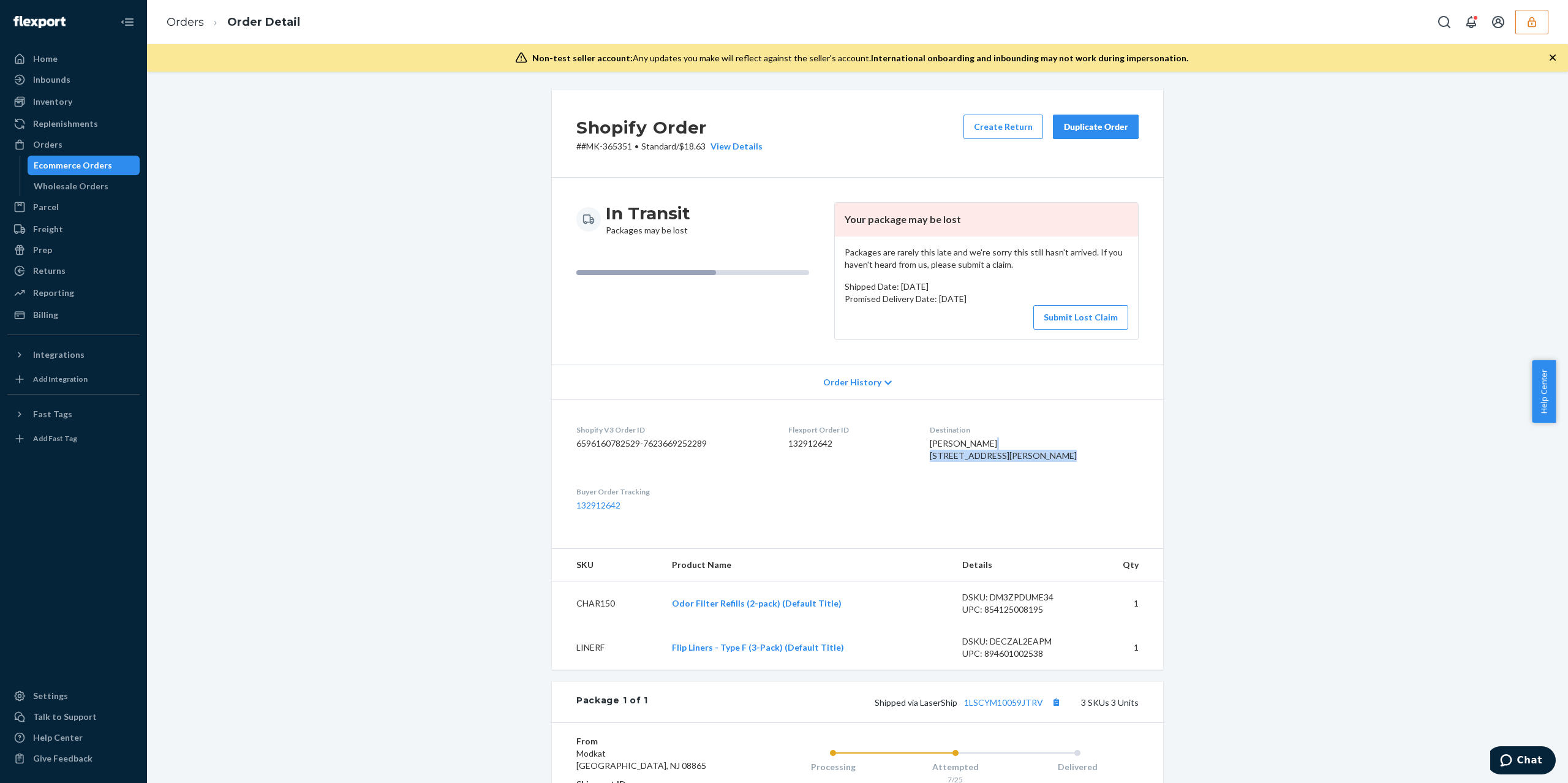
copy span "2145 W FLETCHER ST CHICAGO, IL"
drag, startPoint x: 627, startPoint y: 152, endPoint x: 581, endPoint y: 148, distance: 46.2
click at [581, 148] on p "# #MK-365351 • Standard / $18.63 View Details" at bounding box center [670, 146] width 186 height 12
click at [530, 172] on div "Shopify Order # #MK-365351 • Standard / $18.63 View Details Create Return Dupli…" at bounding box center [858, 573] width 1403 height 965
drag, startPoint x: 626, startPoint y: 148, endPoint x: 575, endPoint y: 144, distance: 51.2
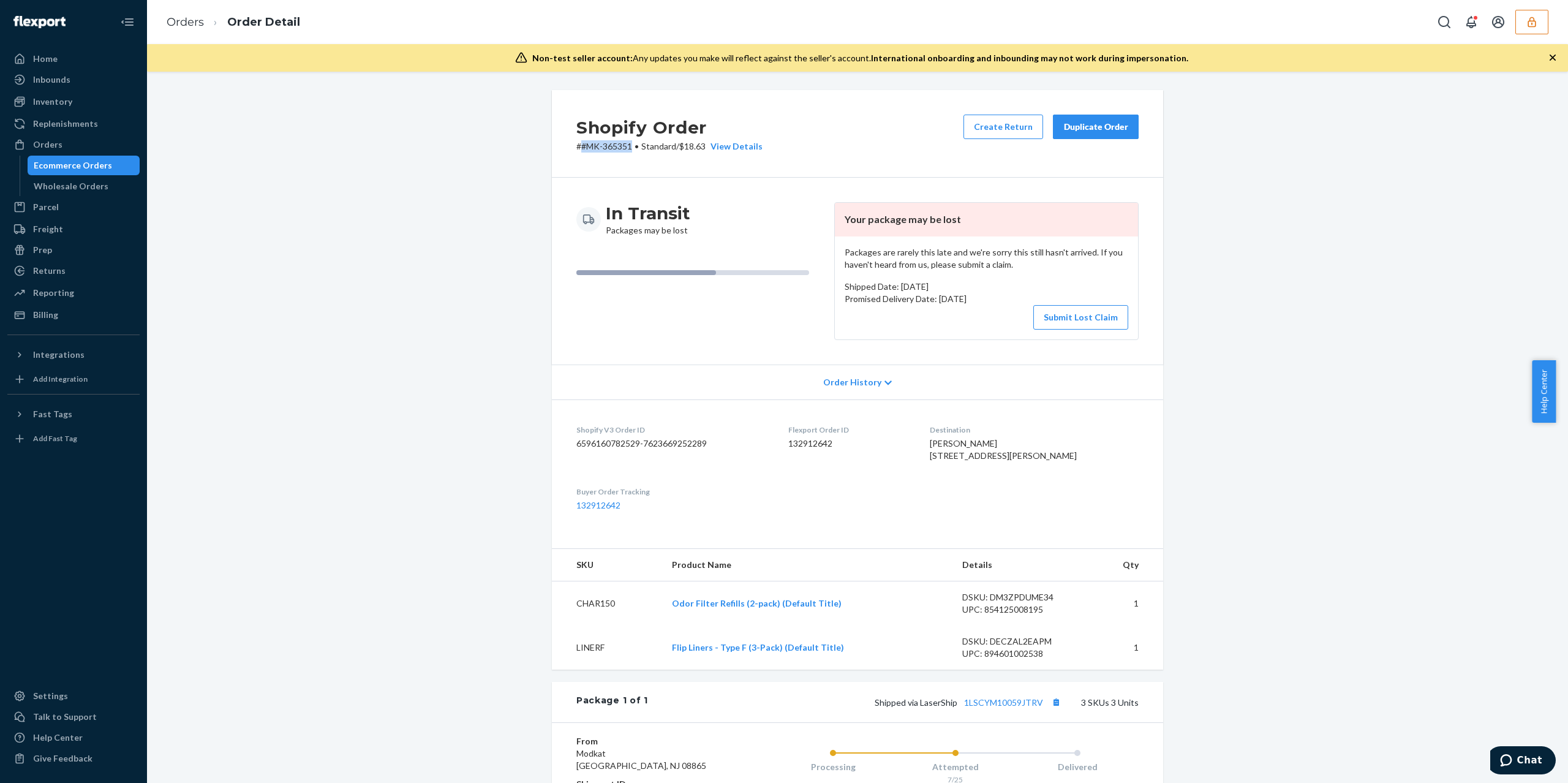
click at [577, 144] on p "# #MK-365351 • Standard / $18.63 View Details" at bounding box center [670, 146] width 186 height 12
copy p "#MK-365351"
click at [437, 344] on div "Shopify Order # #MK-365351 • Standard / $18.63 View Details Create Return Dupli…" at bounding box center [858, 573] width 1403 height 965
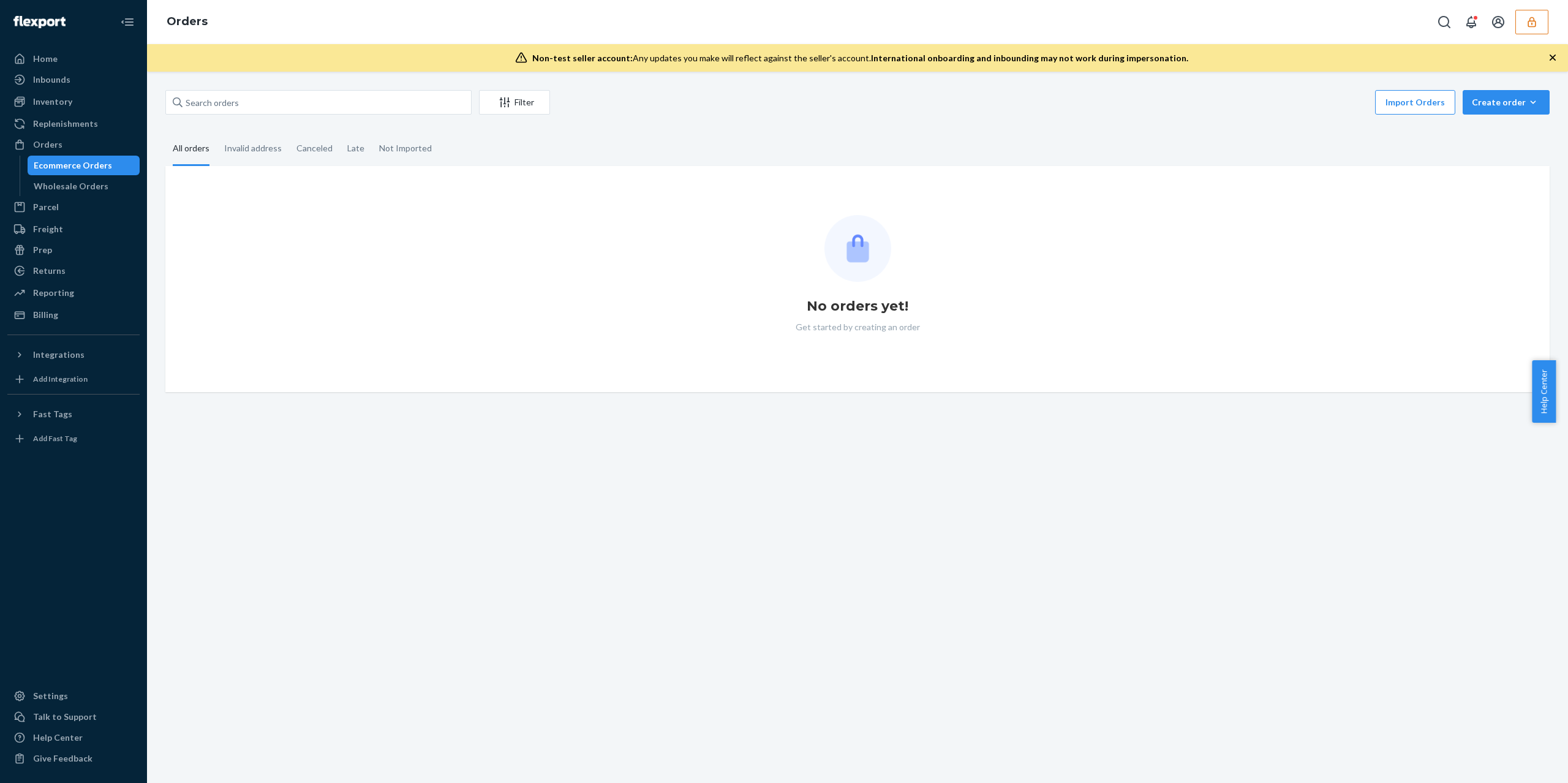
click at [349, 89] on div "Filter Import Orders Create order Ecommerce order Removal order All orders Inva…" at bounding box center [857, 427] width 1421 height 711
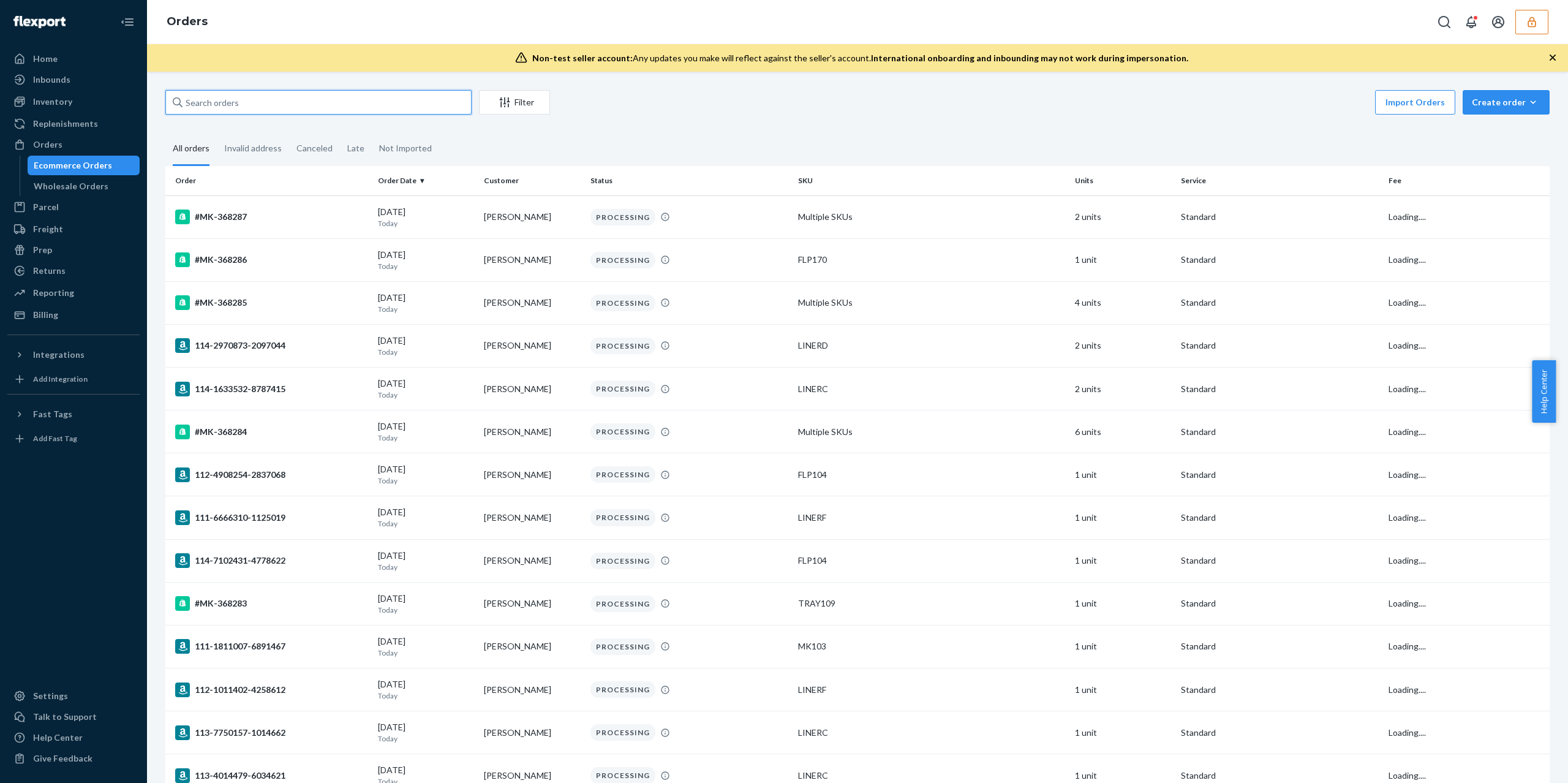
click at [350, 111] on input "text" at bounding box center [318, 102] width 306 height 24
paste input "R1LIJFWOLX"
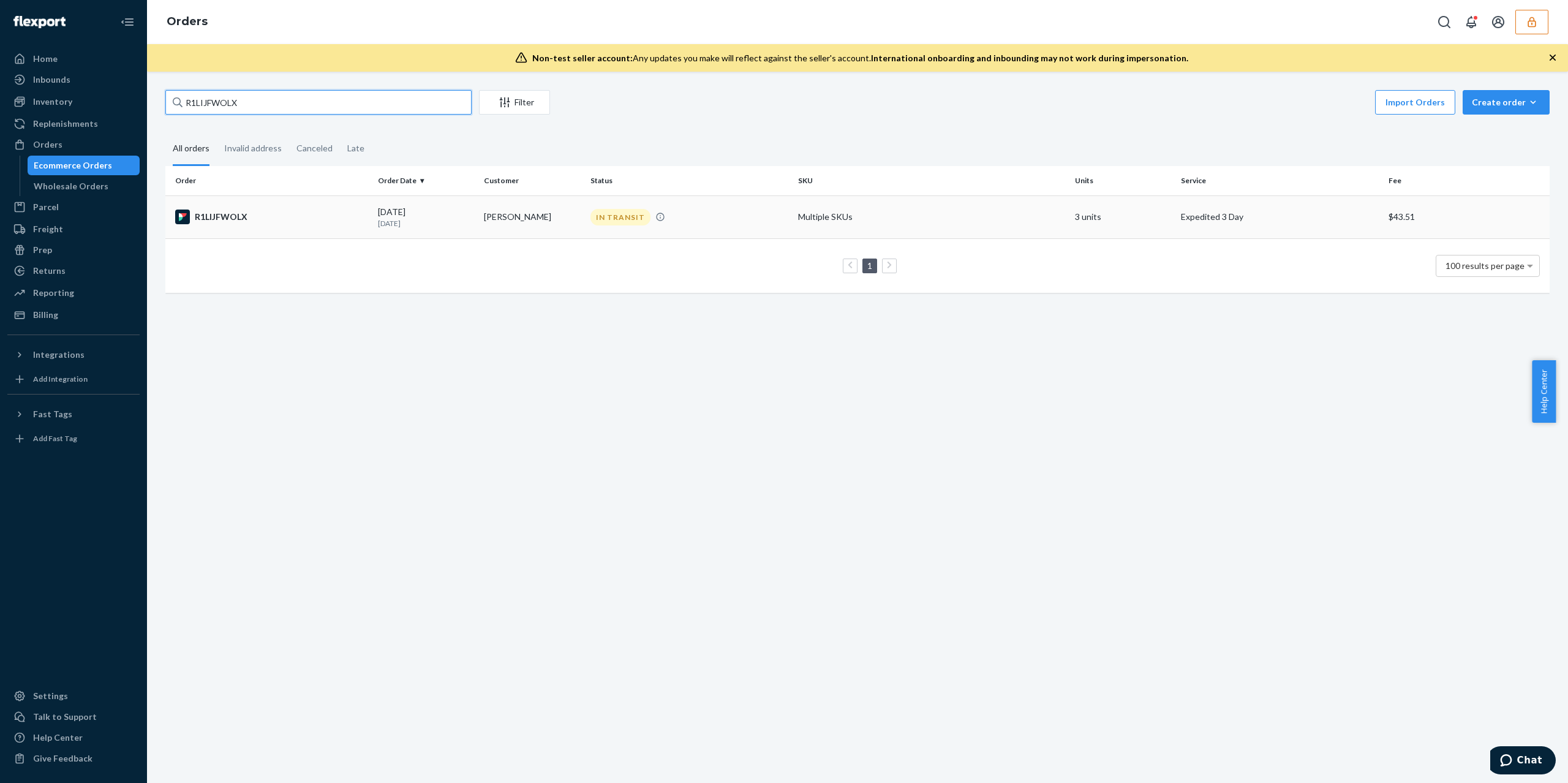
type input "R1LIJFWOLX"
click at [285, 207] on td "R1LIJFWOLX" at bounding box center [269, 217] width 207 height 43
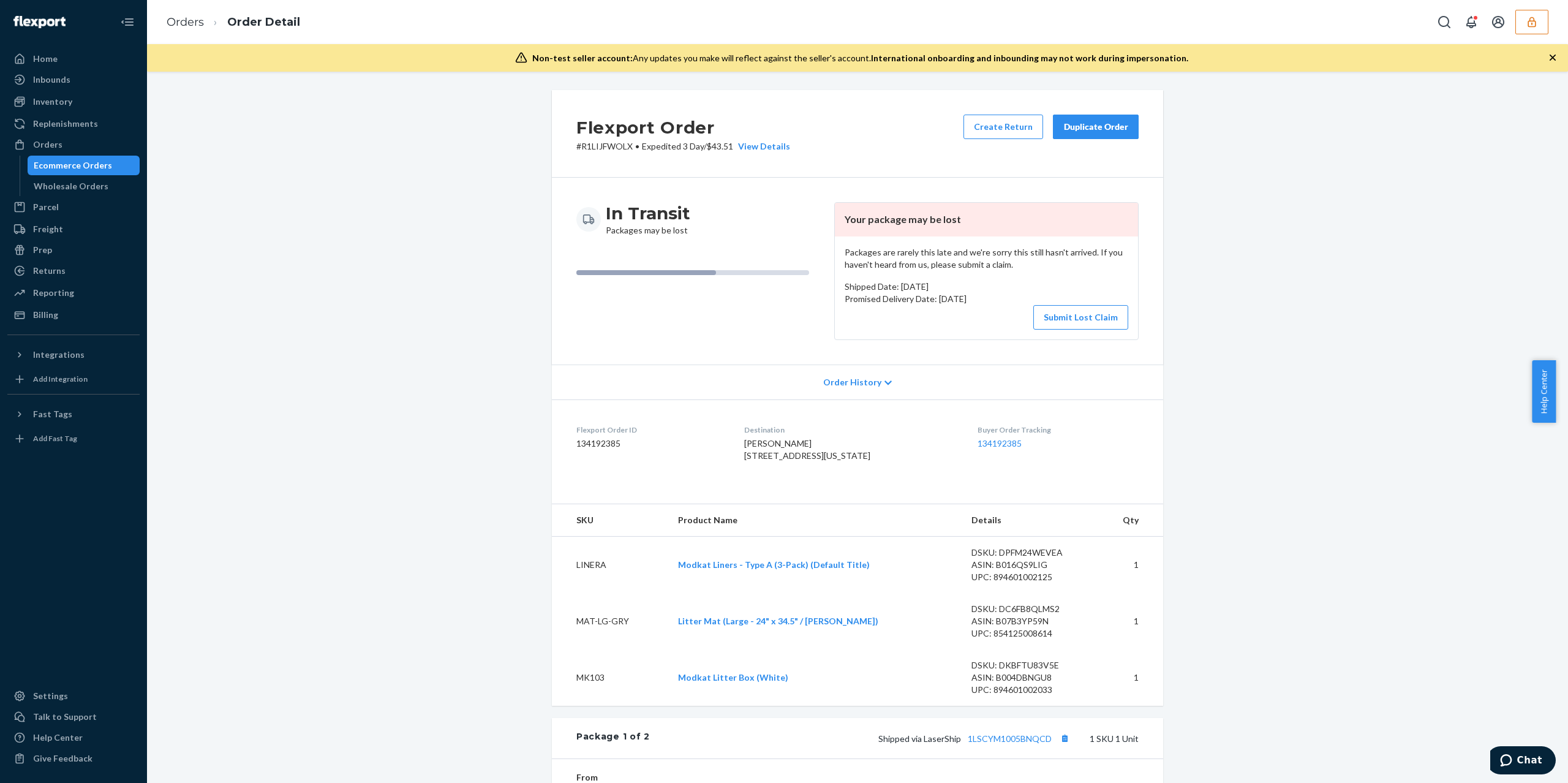
drag, startPoint x: 812, startPoint y: 480, endPoint x: 751, endPoint y: 435, distance: 75.8
click at [745, 452] on dl "Flexport Order ID 134192385 Destination [PERSON_NAME] [STREET_ADDRESS][US_STATE…" at bounding box center [857, 445] width 611 height 92
copy span "[STREET_ADDRESS][US_STATE]"
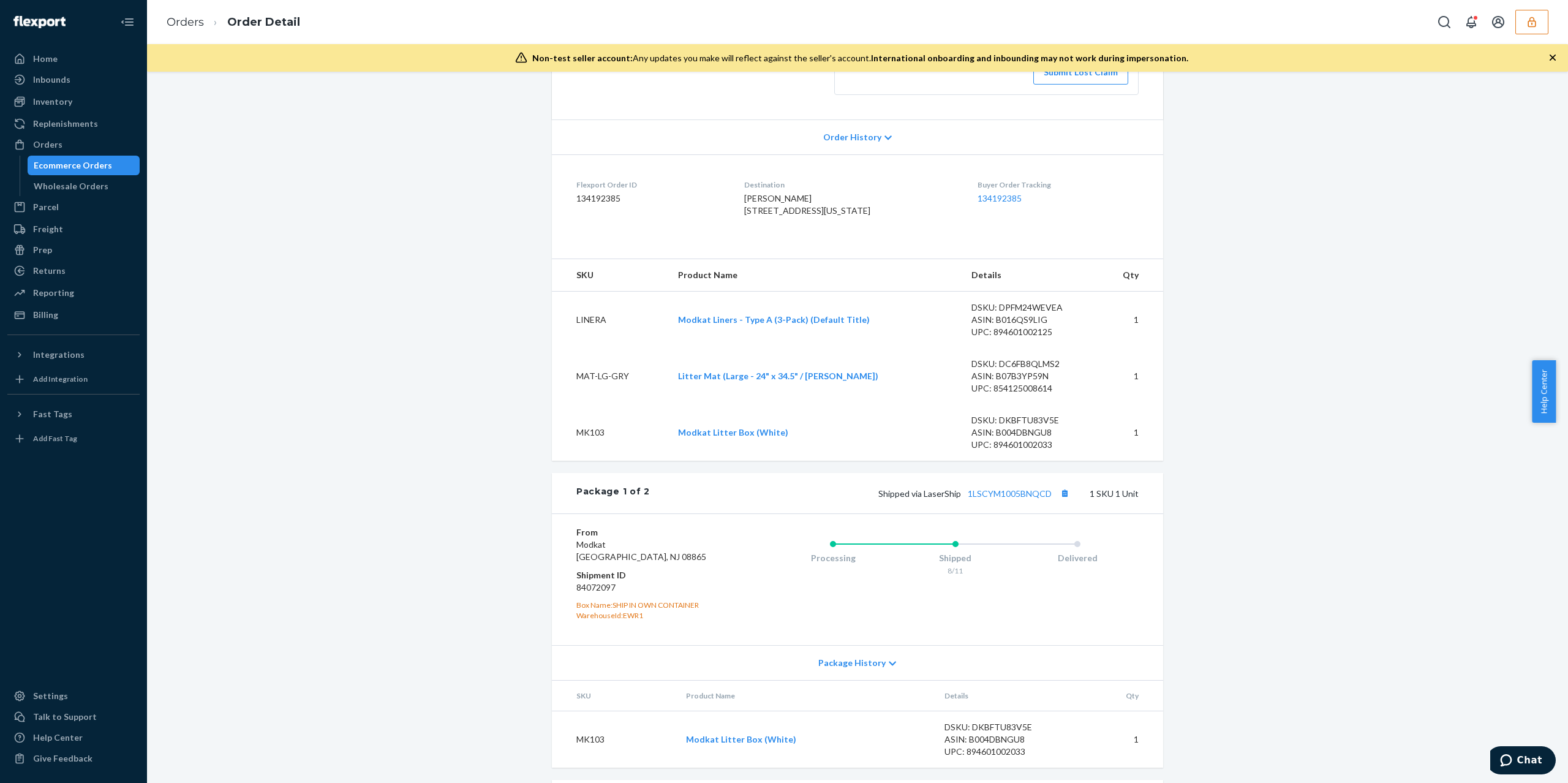
click at [1008, 514] on div "Package 1 of 2 Shipped via LaserShip 1LSCYM1005BNQCD 1 SKU 1 Unit" at bounding box center [857, 493] width 611 height 40
click at [1011, 501] on div "Shipped via LaserShip 1LSCYM1005BNQCD 1 SKU 1 Unit" at bounding box center [894, 493] width 489 height 16
click at [1015, 498] on link "1LSCYM1005BNQCD" at bounding box center [1010, 493] width 84 height 10
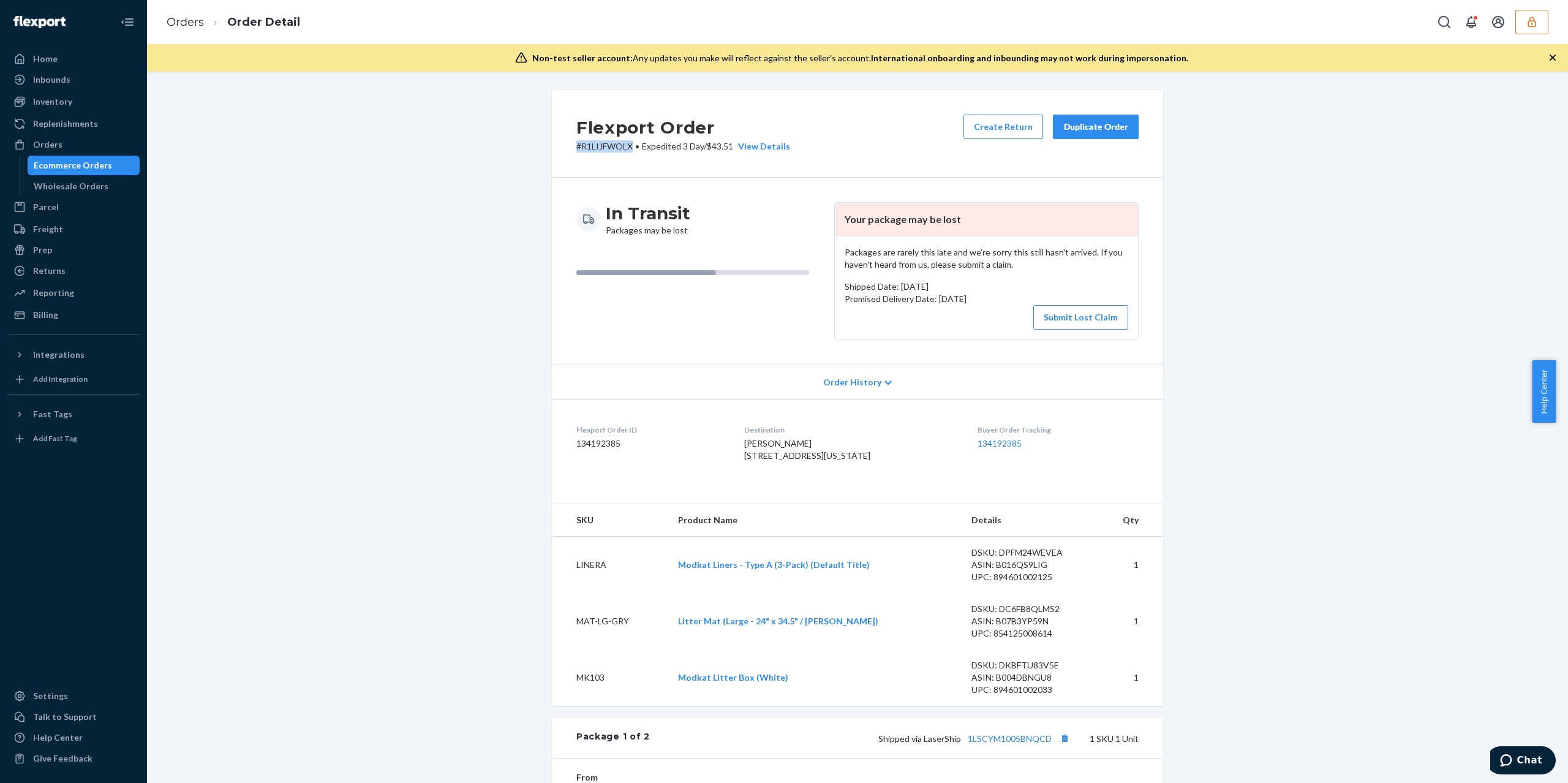
drag, startPoint x: 630, startPoint y: 145, endPoint x: 507, endPoint y: 219, distance: 143.5
click at [569, 151] on div "Flexport Order # R1LIJFWOLX • Expedited 3 Day / $43.51 View Details Create Retu…" at bounding box center [857, 134] width 611 height 88
copy p "# R1LIJFWOLX"
